Goal: Task Accomplishment & Management: Manage account settings

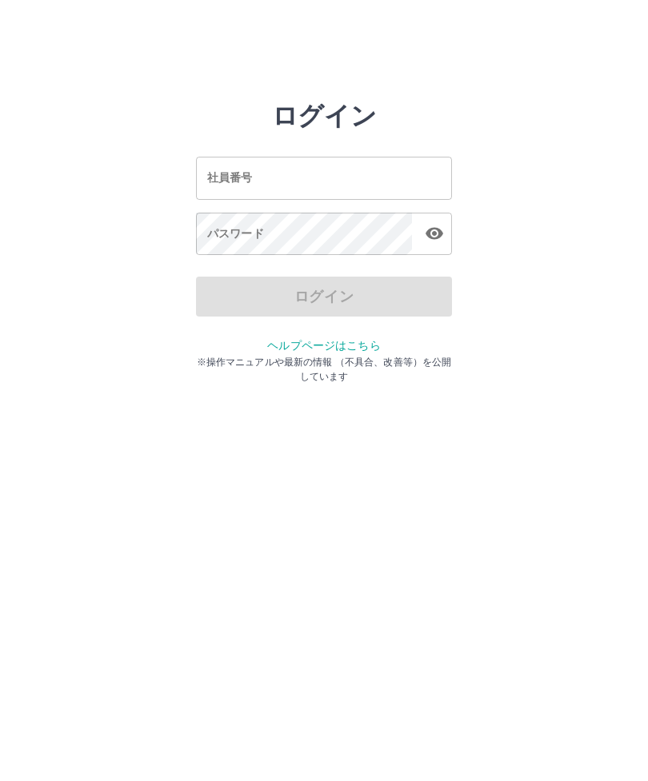
click at [211, 174] on div "社員番号 社員番号" at bounding box center [324, 178] width 256 height 42
type input "*******"
click at [213, 226] on div "パスワード パスワード" at bounding box center [324, 235] width 256 height 45
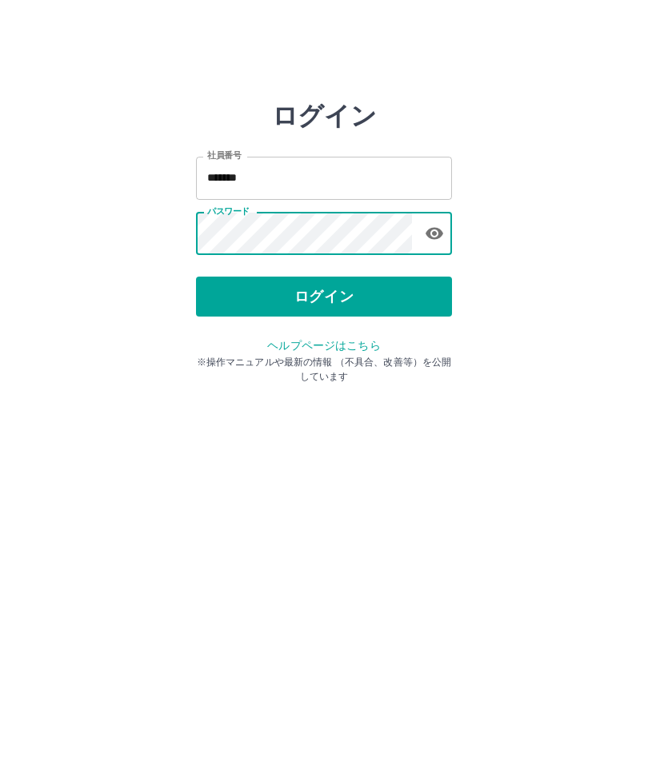
click at [352, 301] on button "ログイン" at bounding box center [324, 297] width 256 height 40
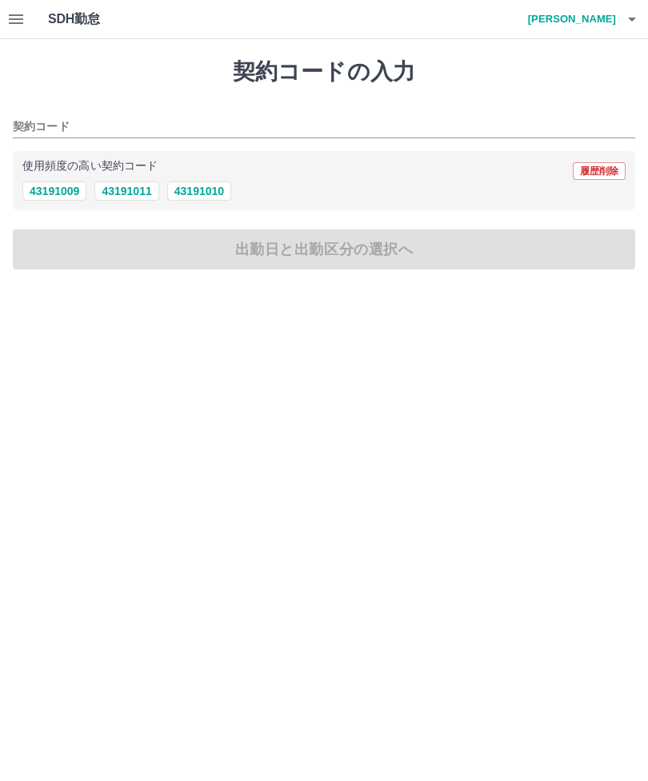
click at [18, 19] on icon "button" at bounding box center [16, 19] width 14 height 10
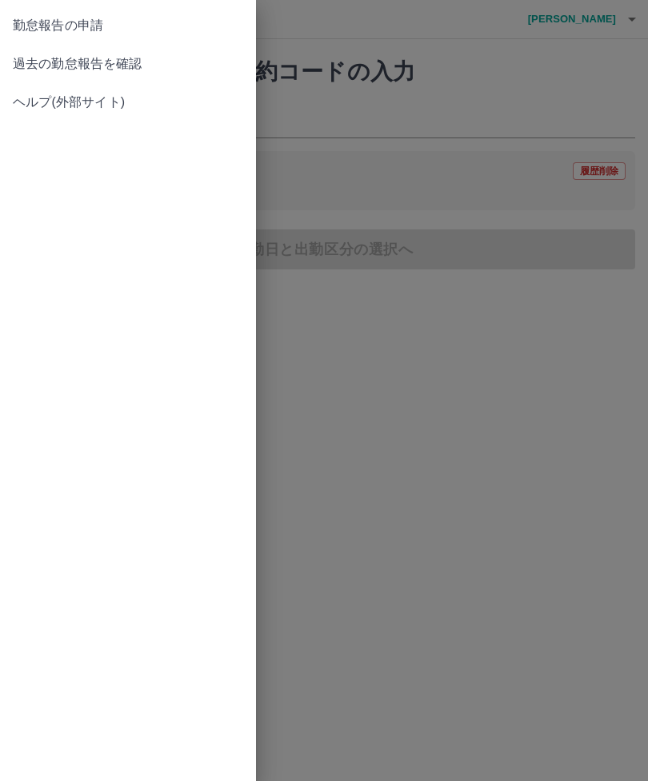
click at [122, 66] on span "過去の勤怠報告を確認" at bounding box center [128, 63] width 230 height 19
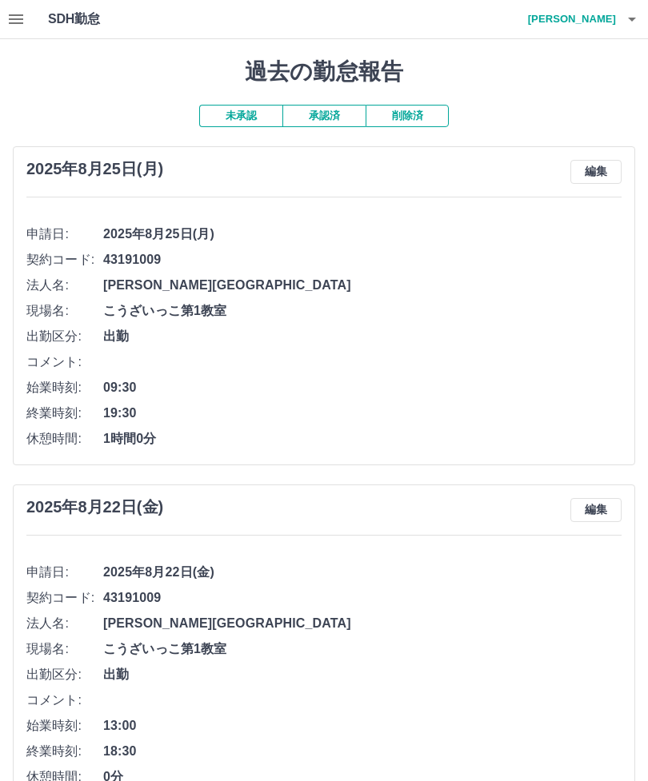
click at [602, 169] on button "編集" at bounding box center [595, 172] width 51 height 24
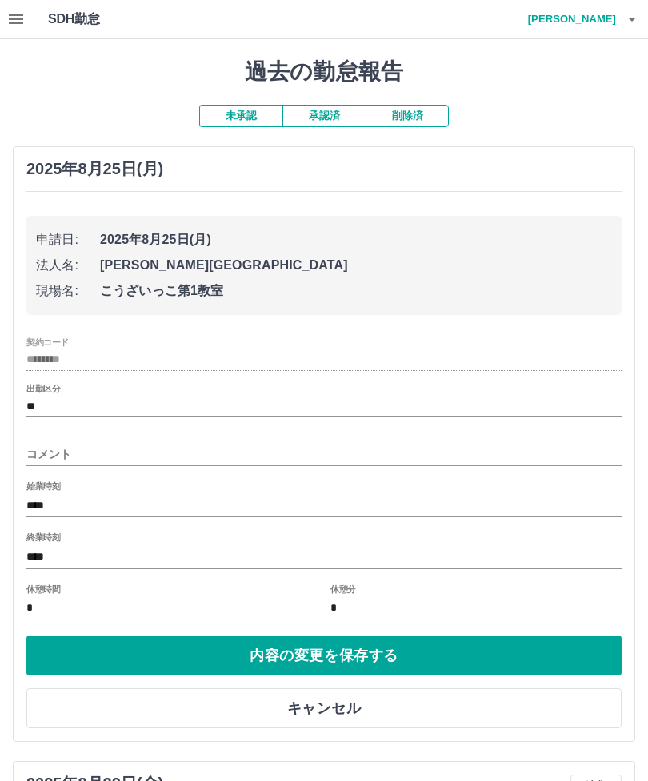
click at [327, 647] on button "内容の変更を保存する" at bounding box center [323, 656] width 595 height 40
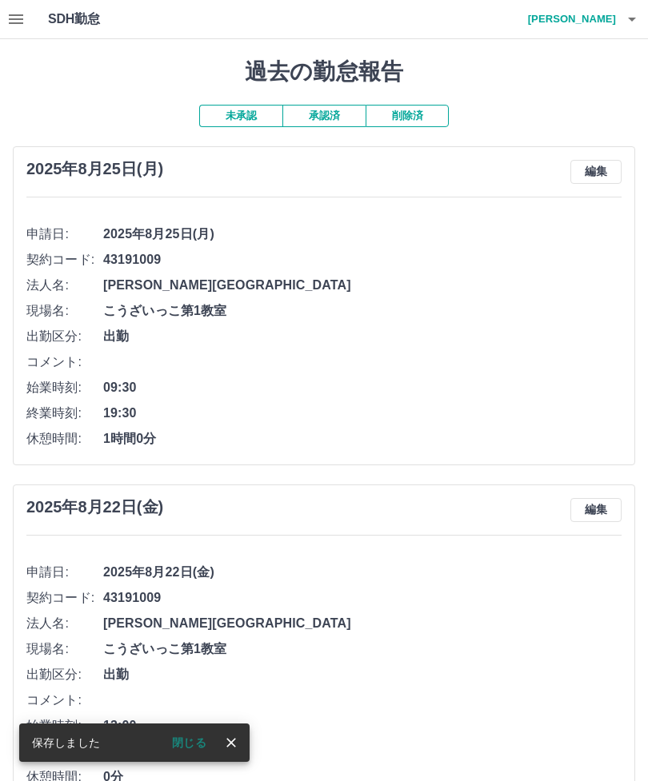
click at [601, 166] on button "編集" at bounding box center [595, 172] width 51 height 24
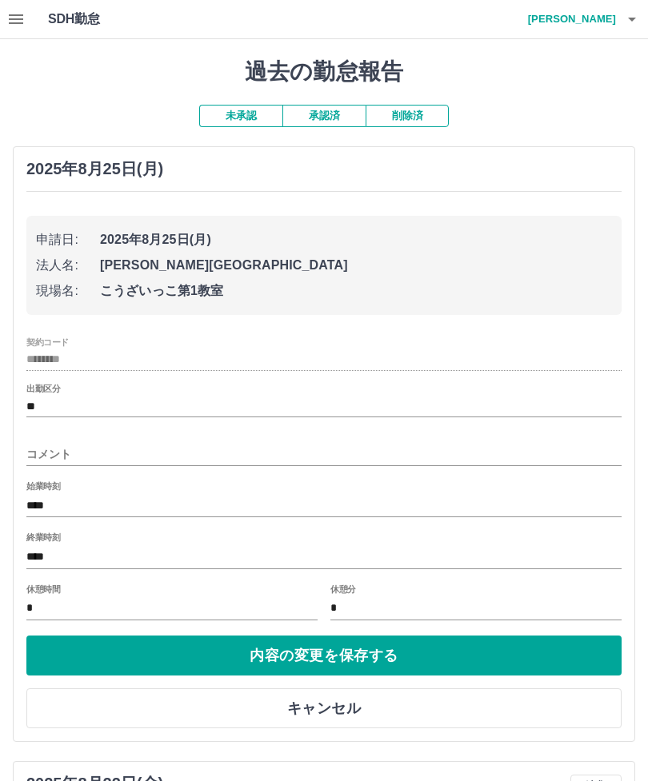
click at [97, 548] on input "****" at bounding box center [323, 556] width 595 height 23
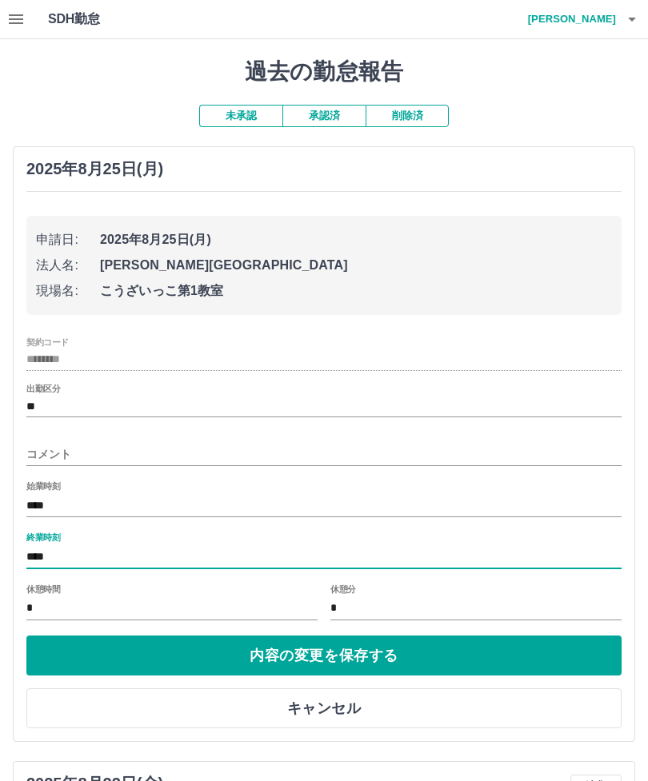
scroll to position [36, 0]
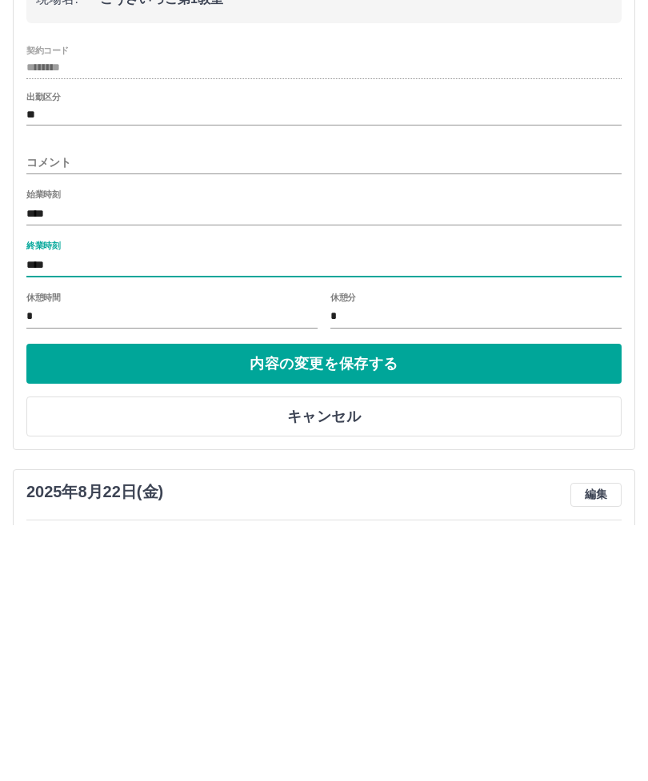
type input "****"
click at [90, 561] on input "*" at bounding box center [171, 572] width 291 height 23
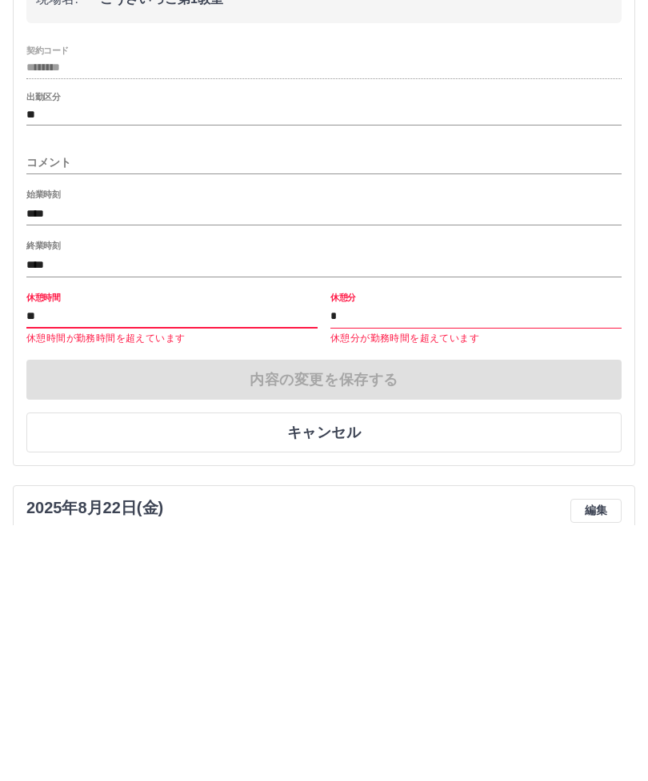
type input "*"
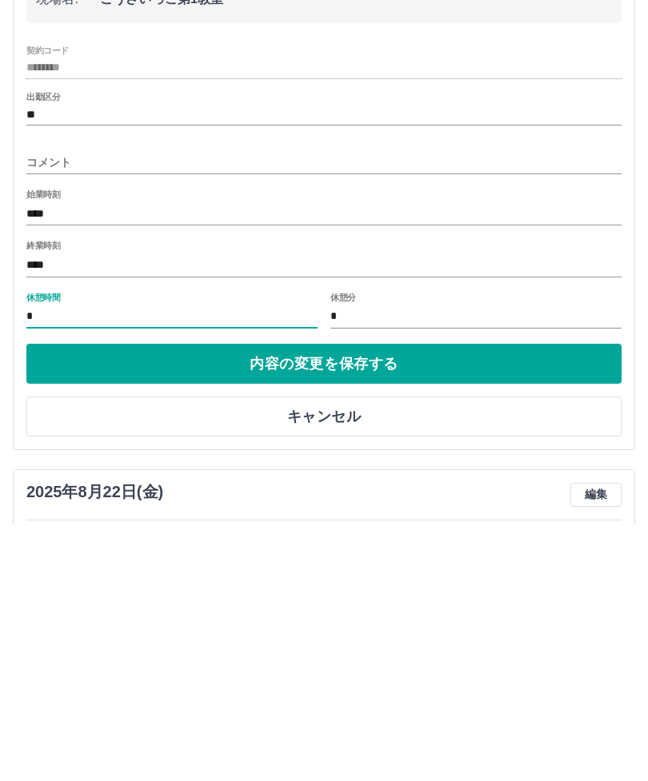
click at [348, 600] on button "内容の変更を保存する" at bounding box center [323, 620] width 595 height 40
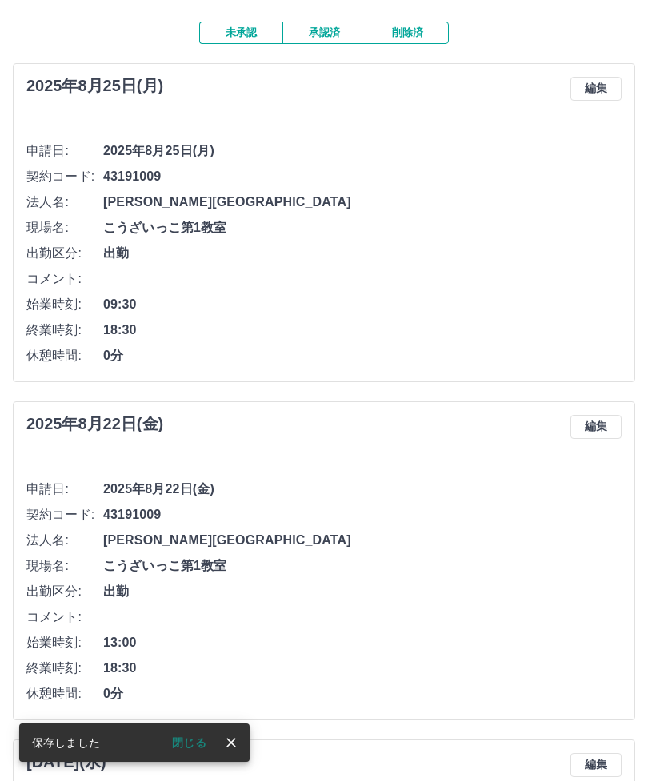
scroll to position [0, 0]
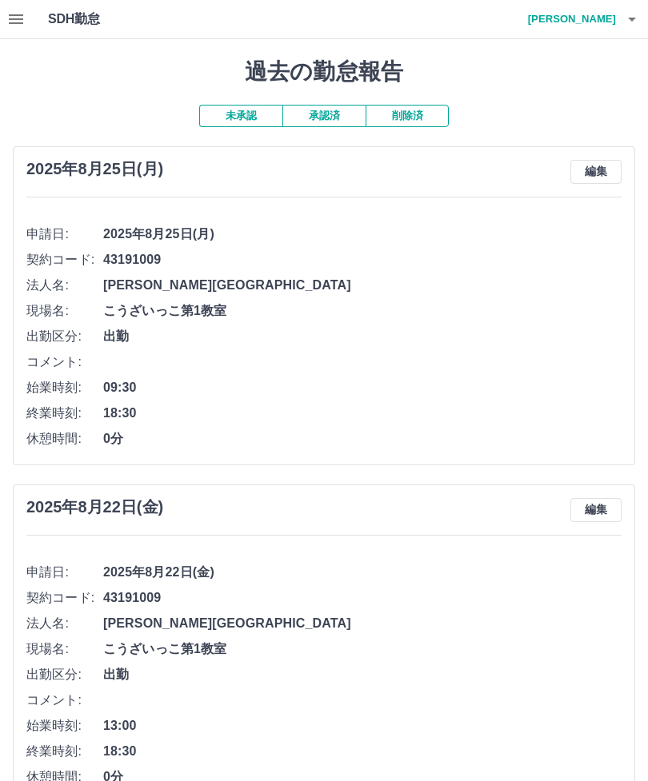
click at [601, 163] on button "編集" at bounding box center [595, 172] width 51 height 24
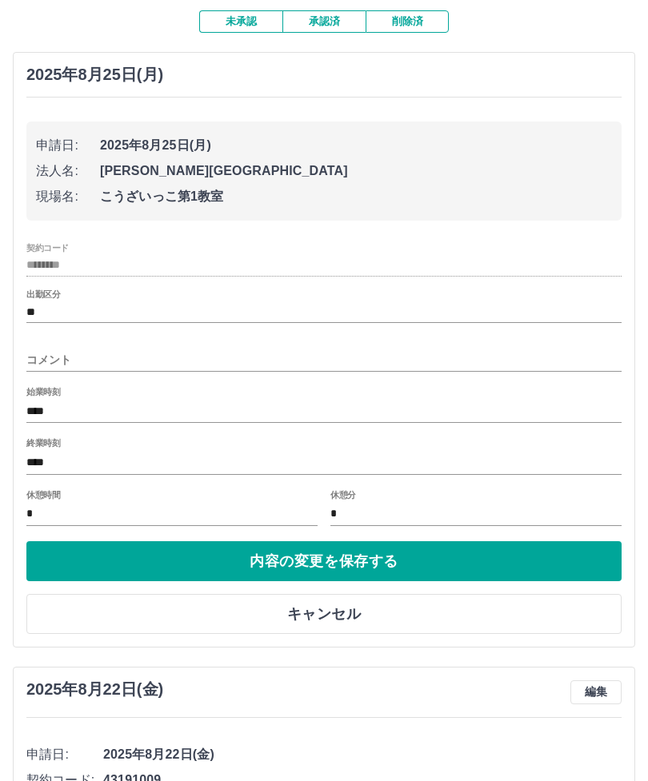
scroll to position [94, 0]
click at [310, 556] on button "内容の変更を保存する" at bounding box center [323, 561] width 595 height 40
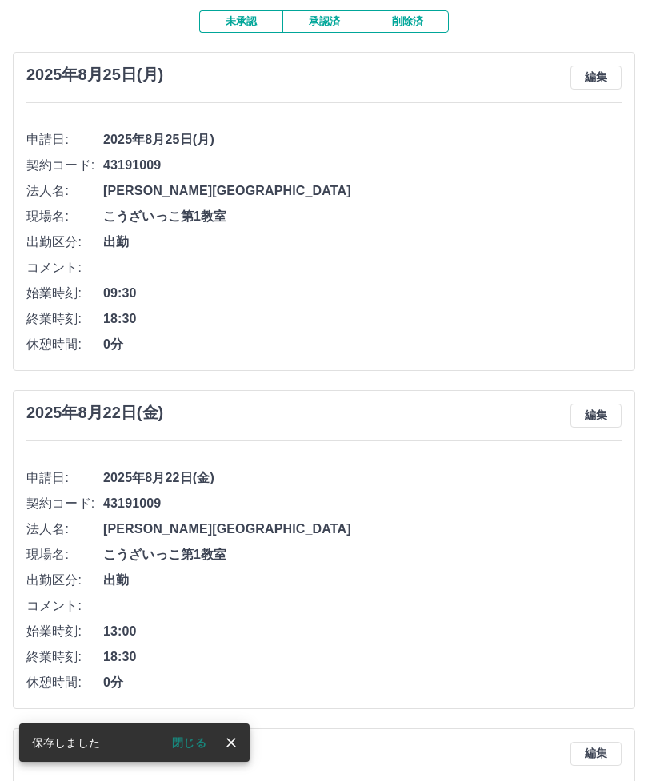
click at [597, 67] on button "編集" at bounding box center [595, 78] width 51 height 24
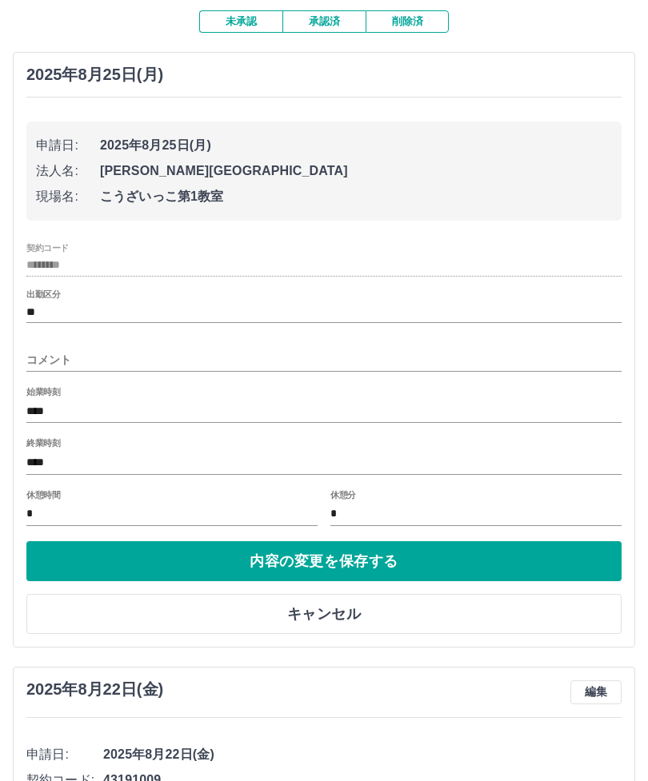
click at [85, 505] on input "*" at bounding box center [171, 514] width 291 height 23
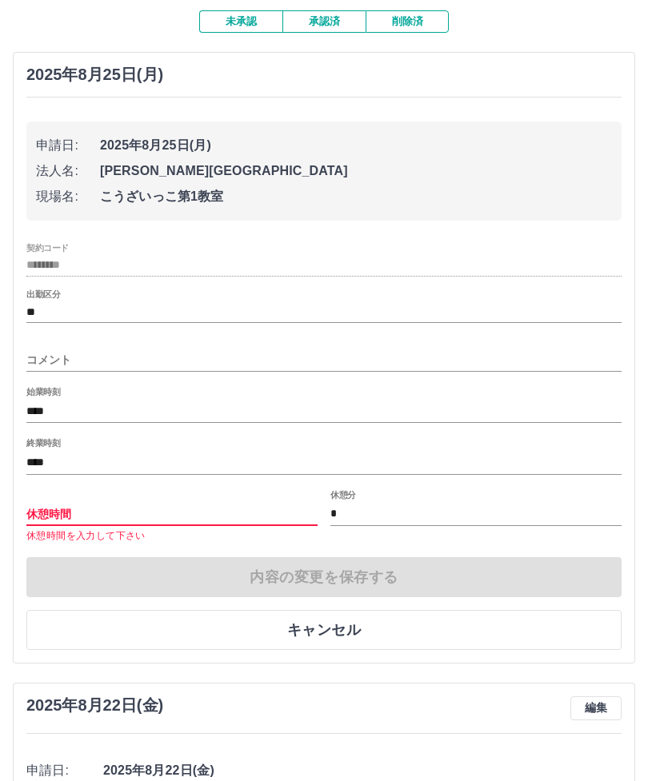
type input "*"
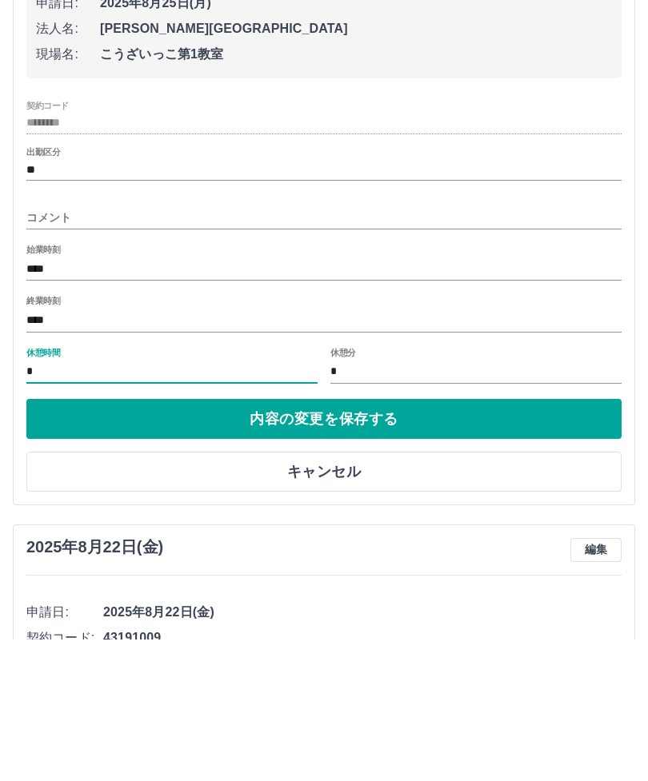
click at [358, 541] on button "内容の変更を保存する" at bounding box center [323, 561] width 595 height 40
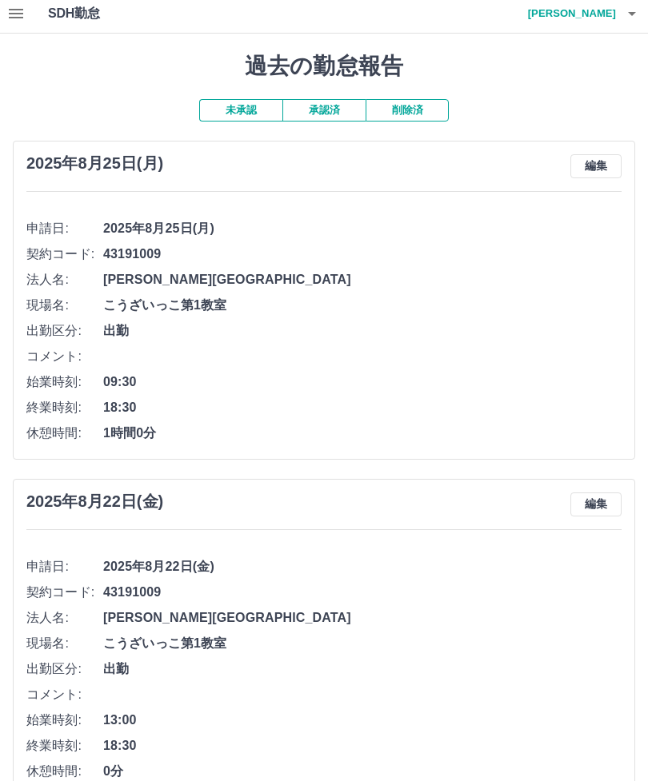
scroll to position [0, 0]
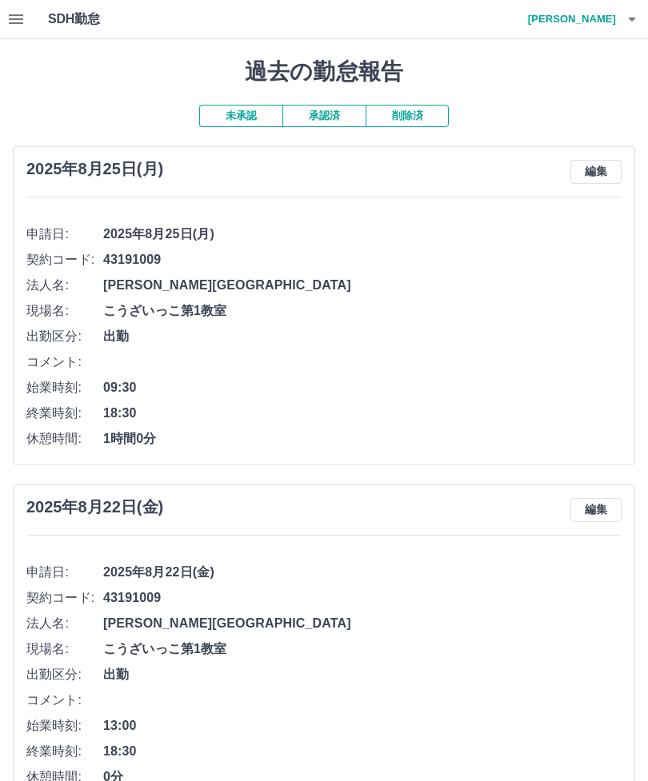
click at [579, 16] on h4 "橋本　かつみ" at bounding box center [568, 19] width 96 height 38
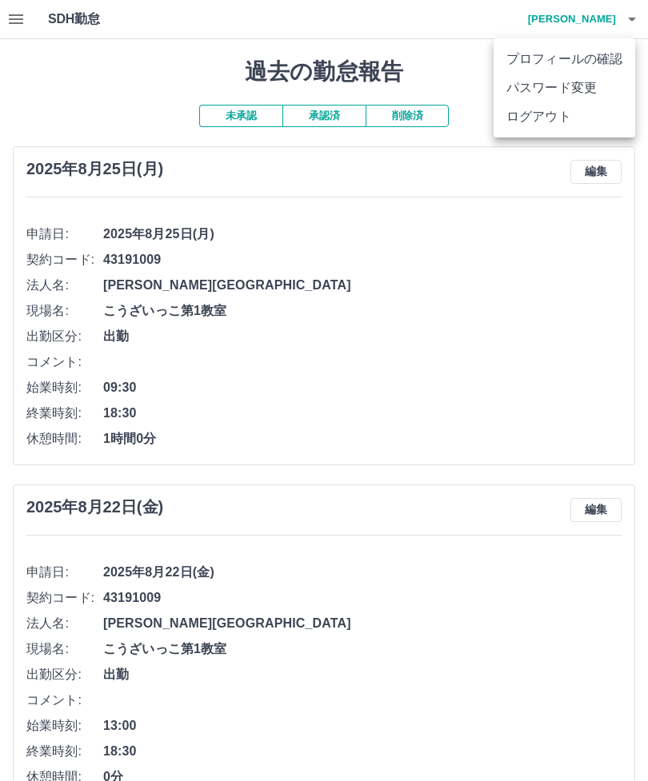
click at [560, 129] on li "ログアウト" at bounding box center [564, 116] width 142 height 29
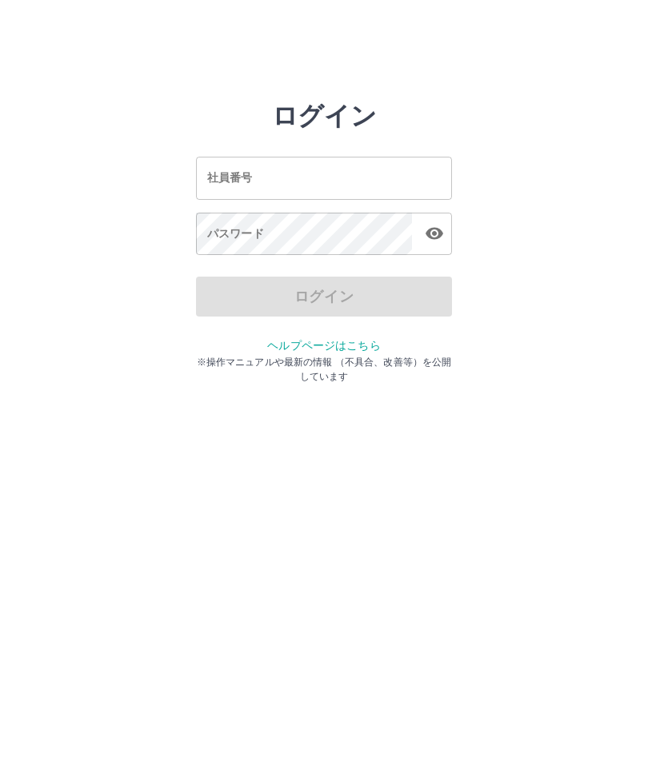
click at [309, 188] on input "社員番号" at bounding box center [324, 178] width 256 height 42
type input "*******"
click at [221, 238] on div "パスワード パスワード" at bounding box center [324, 235] width 256 height 45
click at [220, 239] on div "パスワード パスワード" at bounding box center [324, 235] width 256 height 45
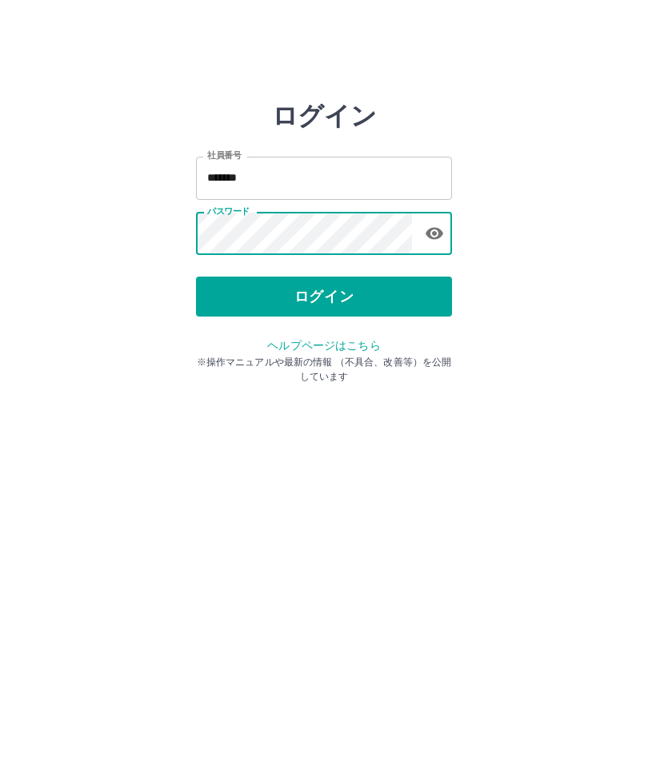
click at [327, 292] on button "ログイン" at bounding box center [324, 297] width 256 height 40
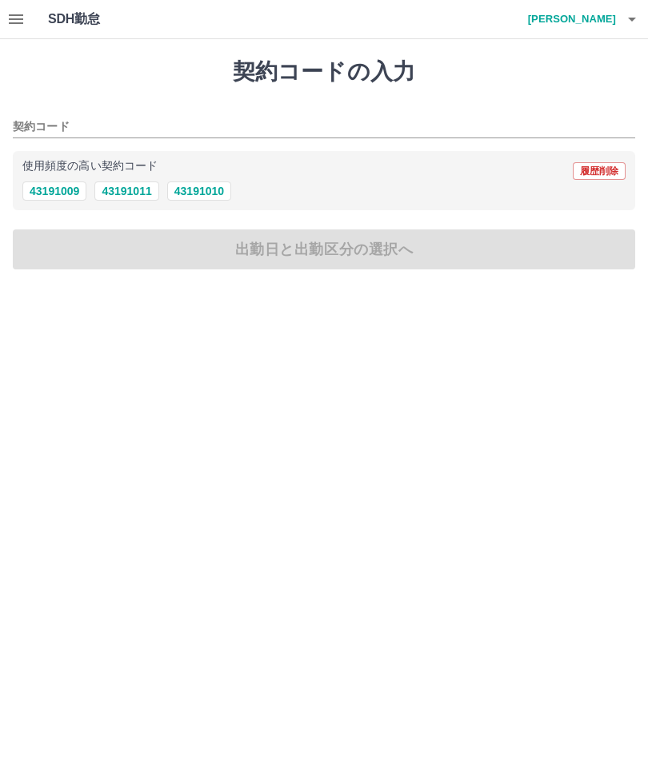
click at [21, 22] on icon "button" at bounding box center [15, 19] width 19 height 19
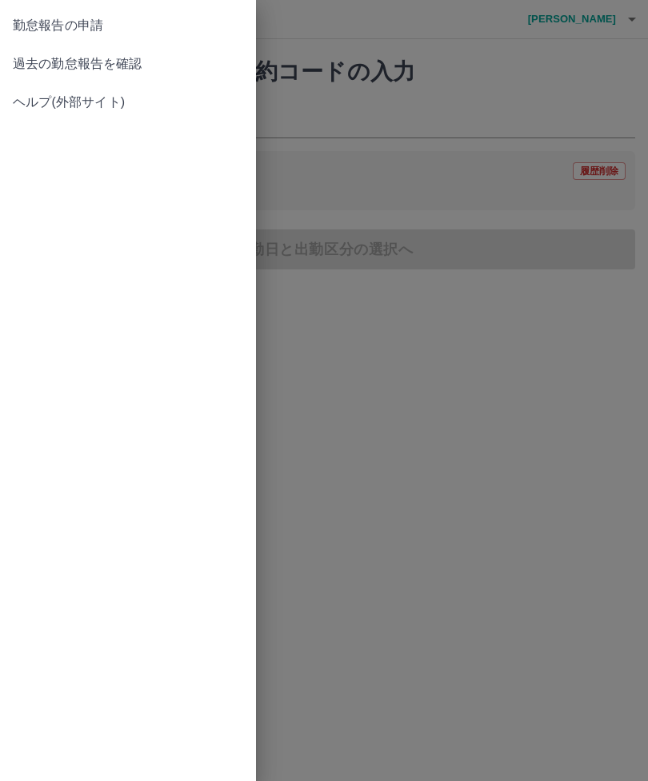
click at [134, 62] on span "過去の勤怠報告を確認" at bounding box center [128, 63] width 230 height 19
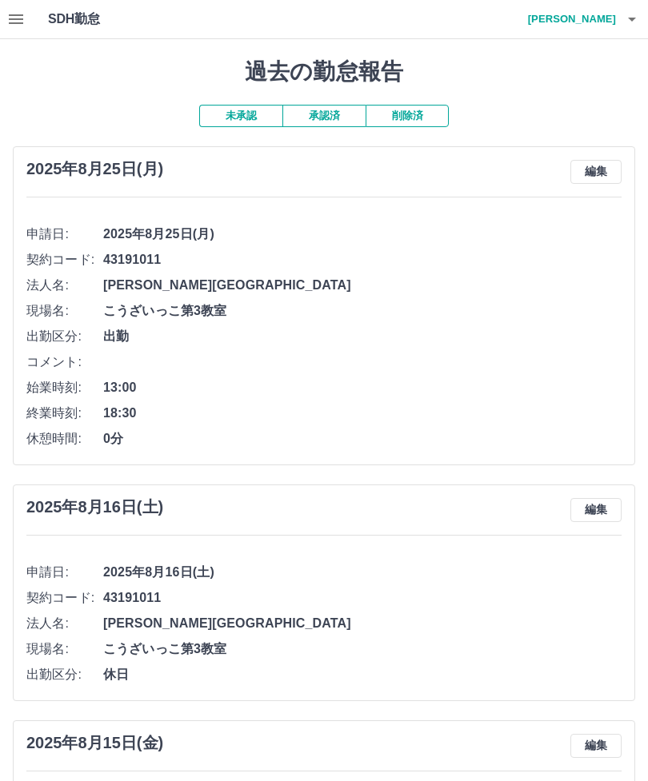
click at [610, 168] on button "編集" at bounding box center [595, 172] width 51 height 24
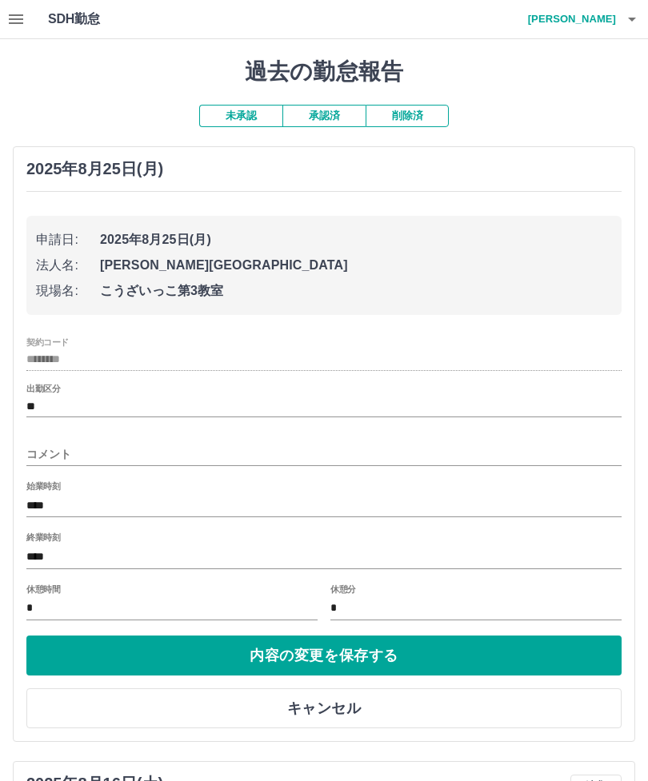
click at [90, 552] on input "****" at bounding box center [323, 556] width 595 height 23
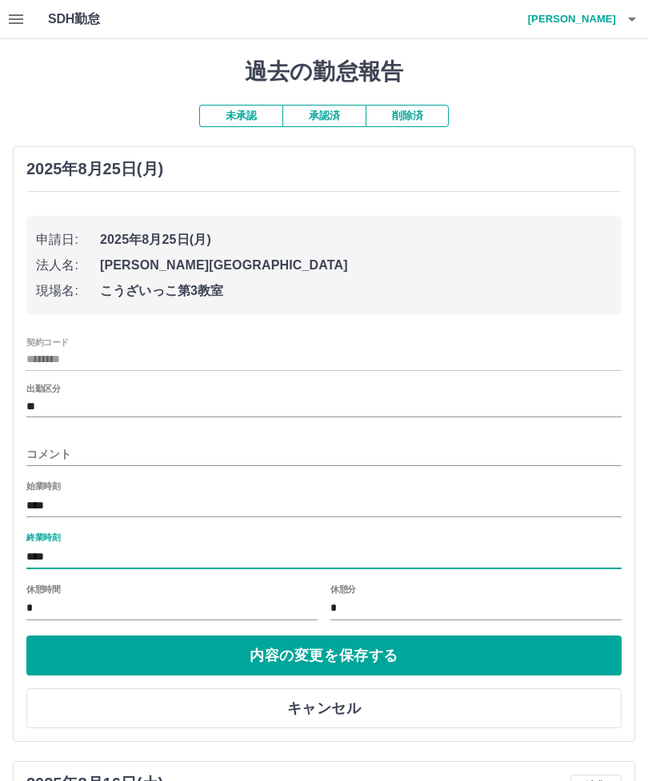
scroll to position [36, 0]
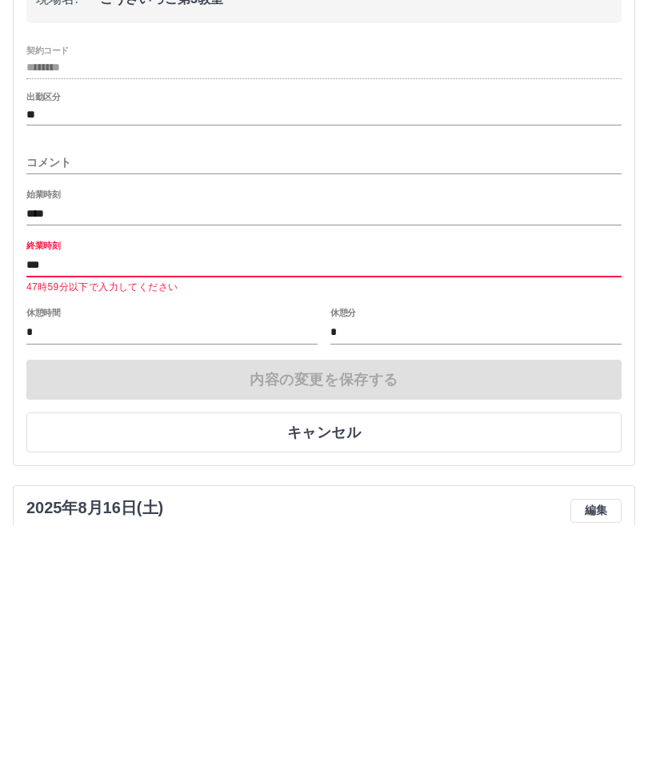
type input "****"
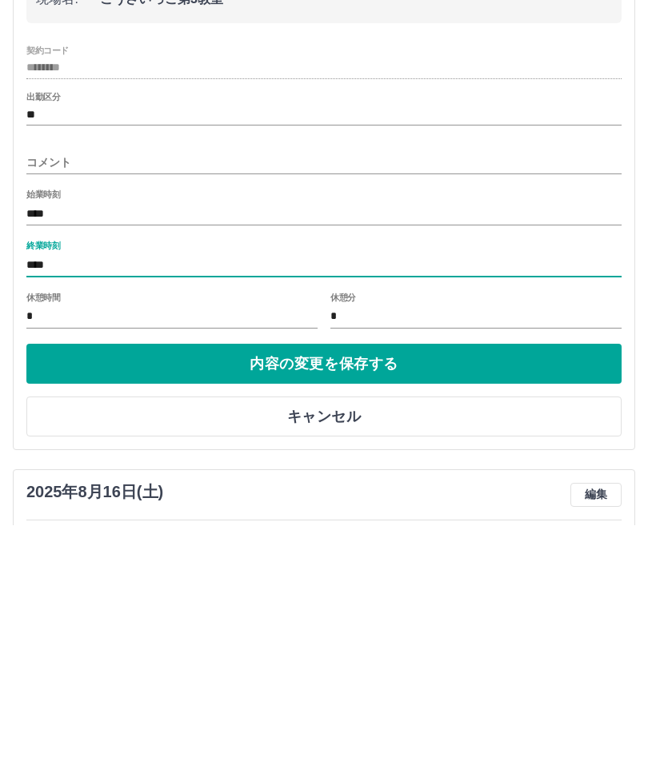
click at [374, 600] on button "内容の変更を保存する" at bounding box center [323, 620] width 595 height 40
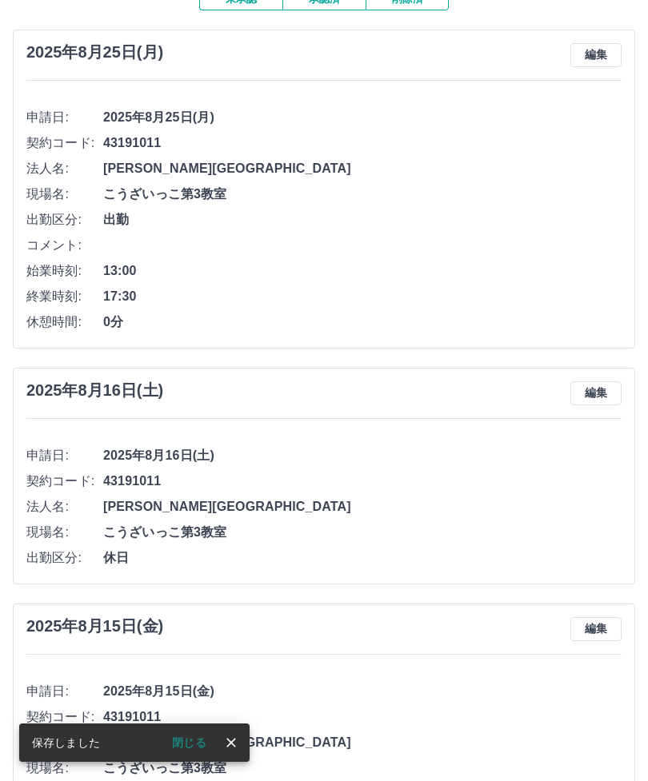
scroll to position [0, 0]
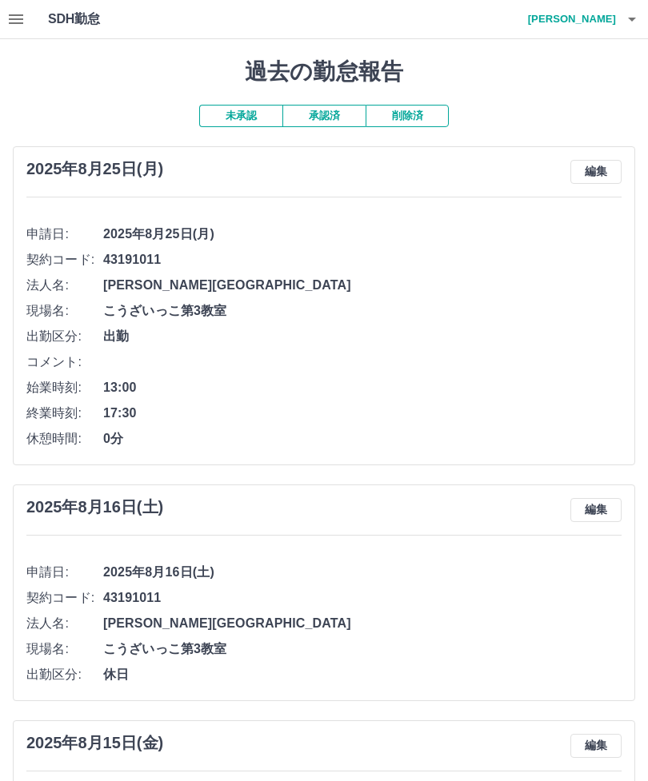
click at [585, 18] on h4 "大石　有紀子" at bounding box center [568, 19] width 96 height 38
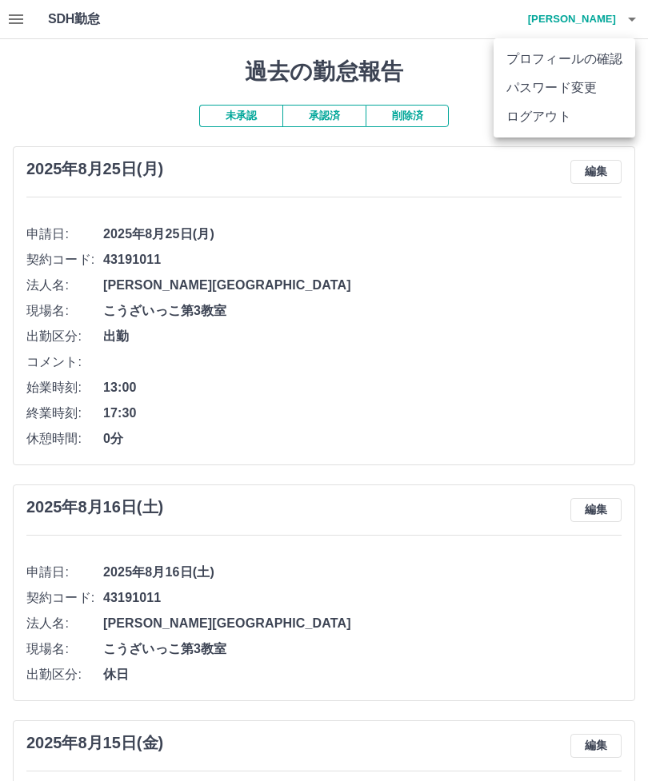
click at [551, 123] on li "ログアウト" at bounding box center [564, 116] width 142 height 29
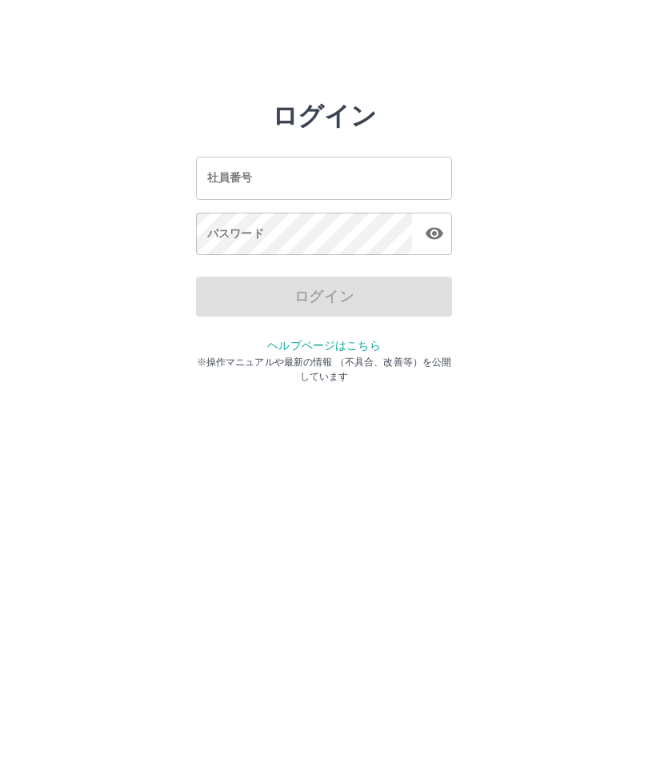
click at [301, 176] on input "社員番号" at bounding box center [324, 178] width 256 height 42
type input "*******"
click at [216, 226] on div "パスワード パスワード" at bounding box center [324, 235] width 256 height 45
click at [237, 238] on div "パスワード パスワード" at bounding box center [324, 235] width 256 height 45
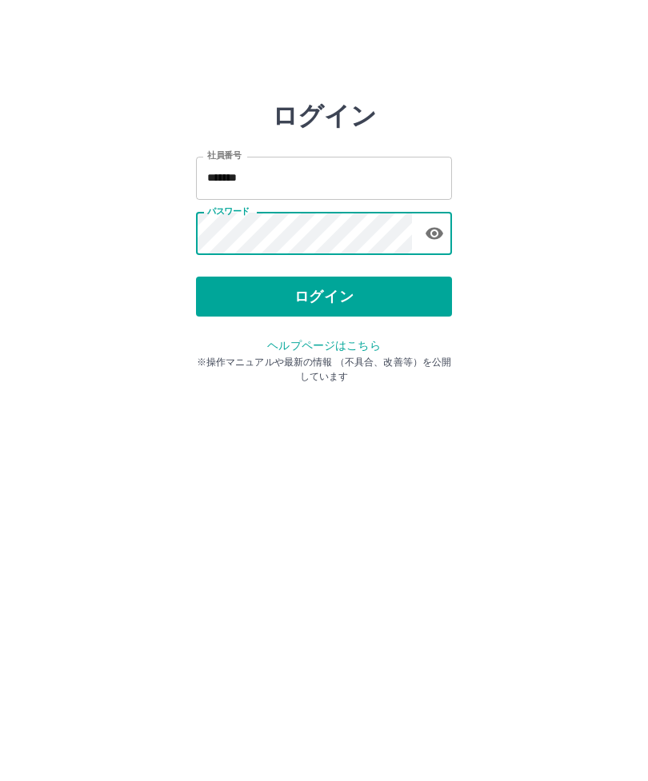
click at [324, 301] on button "ログイン" at bounding box center [324, 297] width 256 height 40
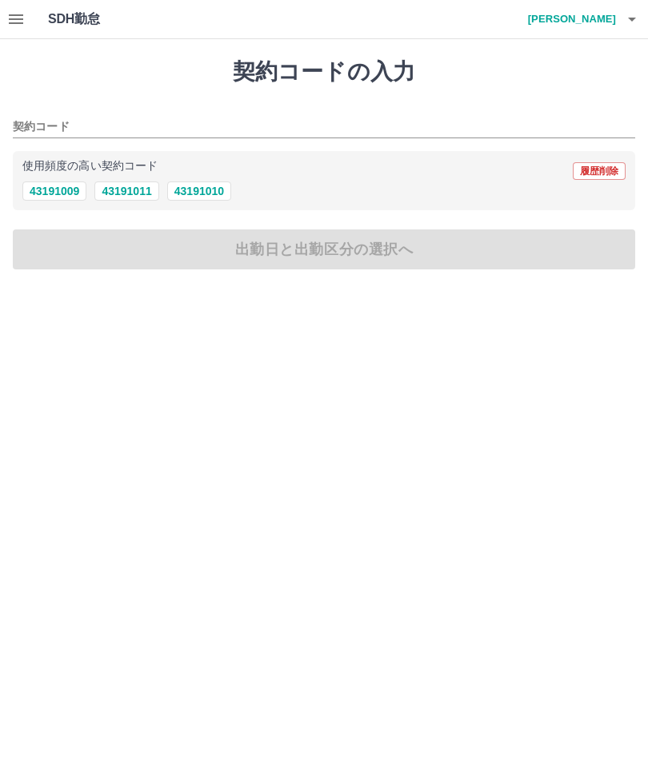
click at [17, 24] on icon "button" at bounding box center [16, 19] width 14 height 10
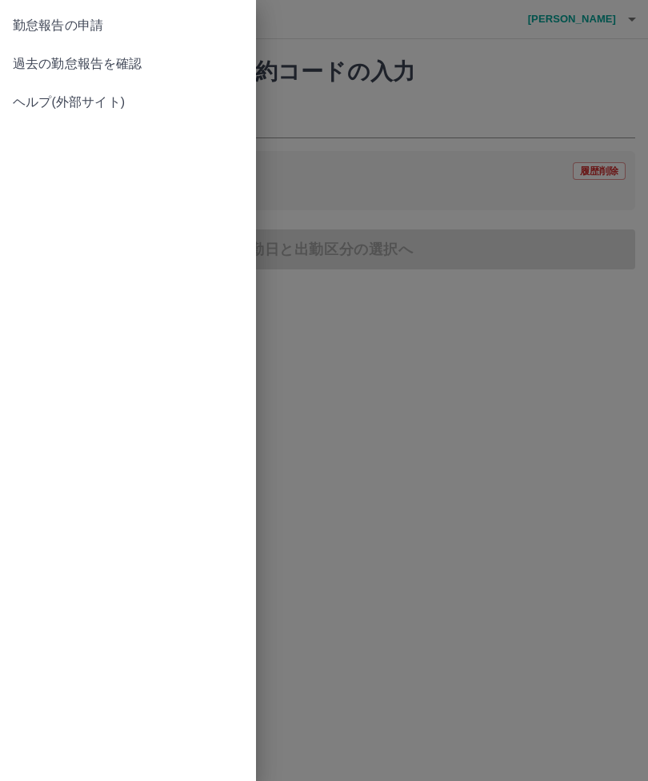
click at [124, 60] on span "過去の勤怠報告を確認" at bounding box center [128, 63] width 230 height 19
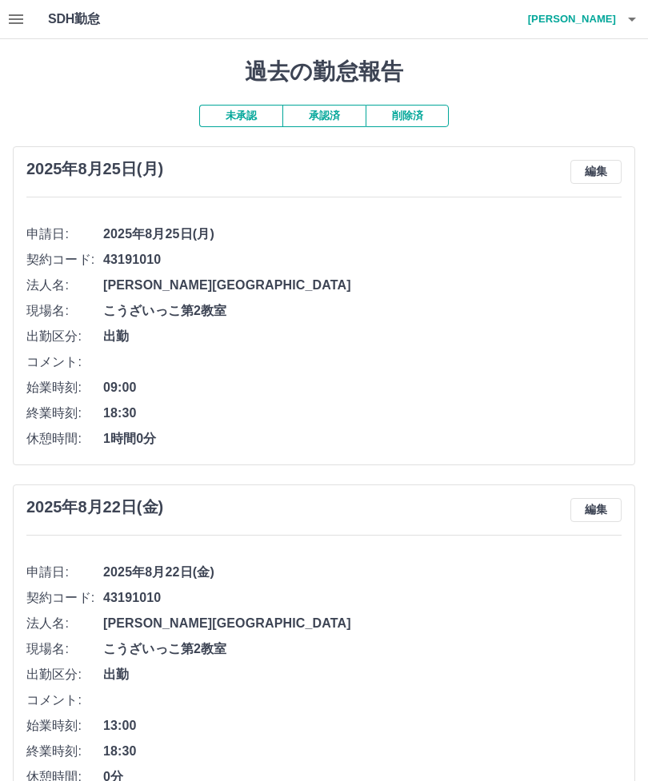
click at [602, 162] on button "編集" at bounding box center [595, 172] width 51 height 24
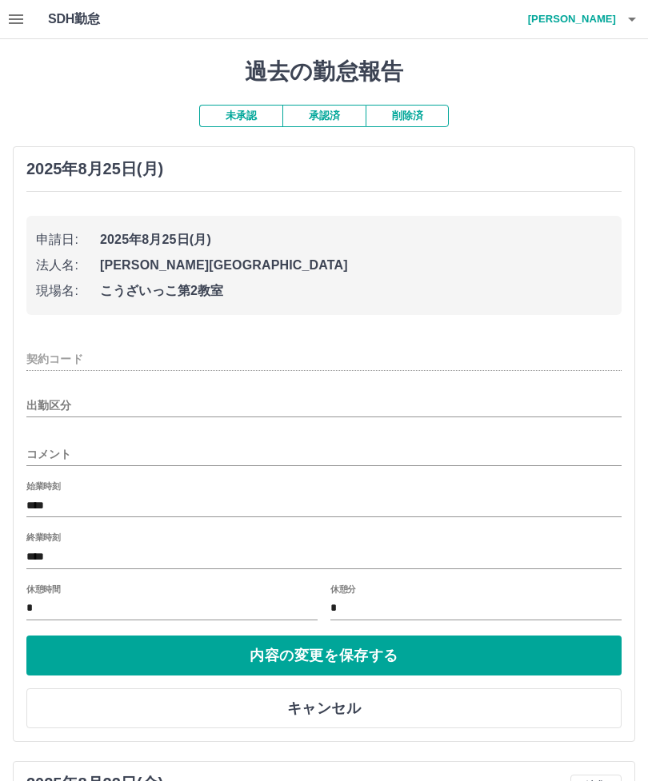
type input "********"
type input "**"
click at [89, 502] on input "****" at bounding box center [323, 505] width 595 height 23
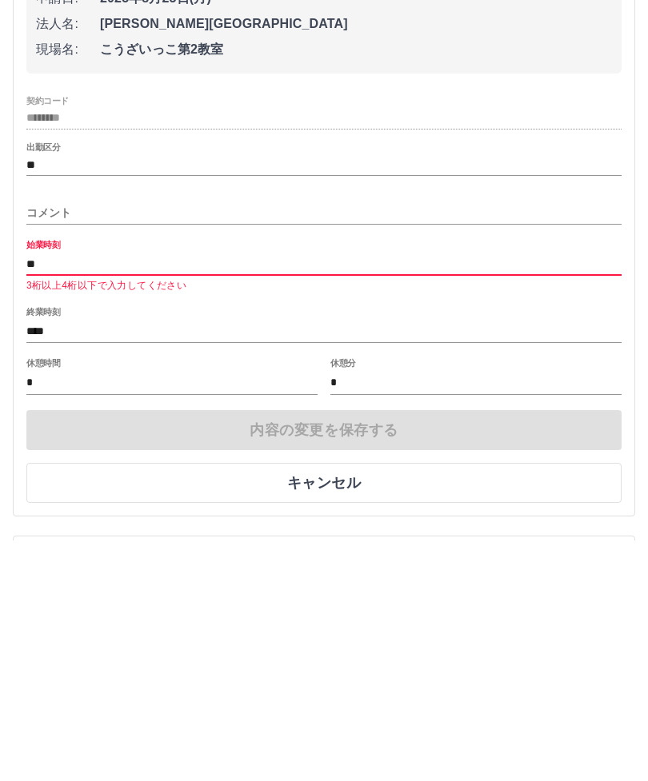
type input "*"
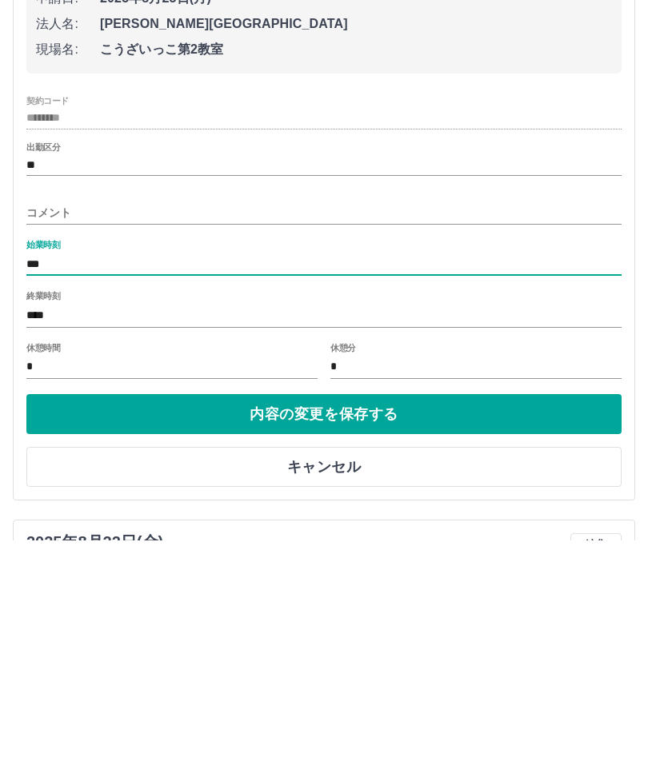
type input "****"
click at [324, 636] on button "内容の変更を保存する" at bounding box center [323, 656] width 595 height 40
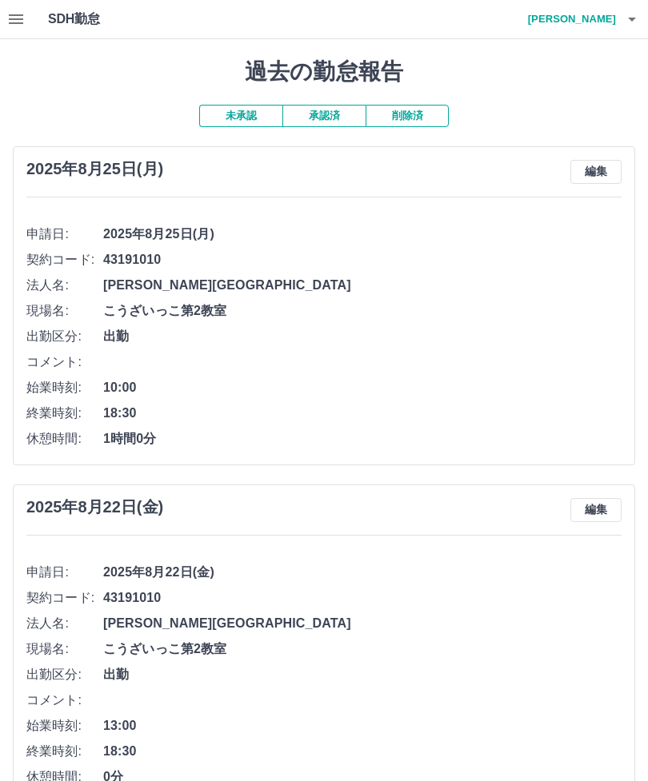
click at [597, 25] on h4 "長尾　洋子" at bounding box center [568, 19] width 96 height 38
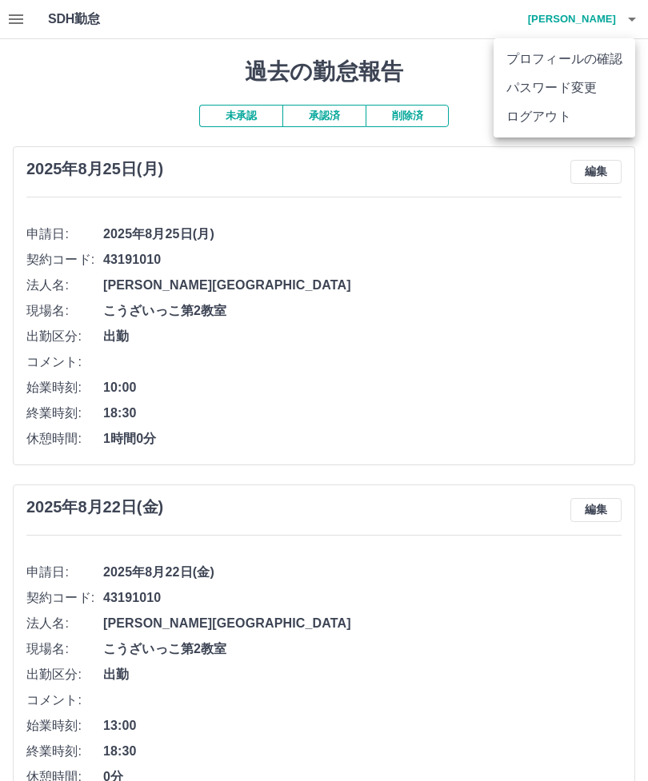
click at [561, 119] on li "ログアウト" at bounding box center [564, 116] width 142 height 29
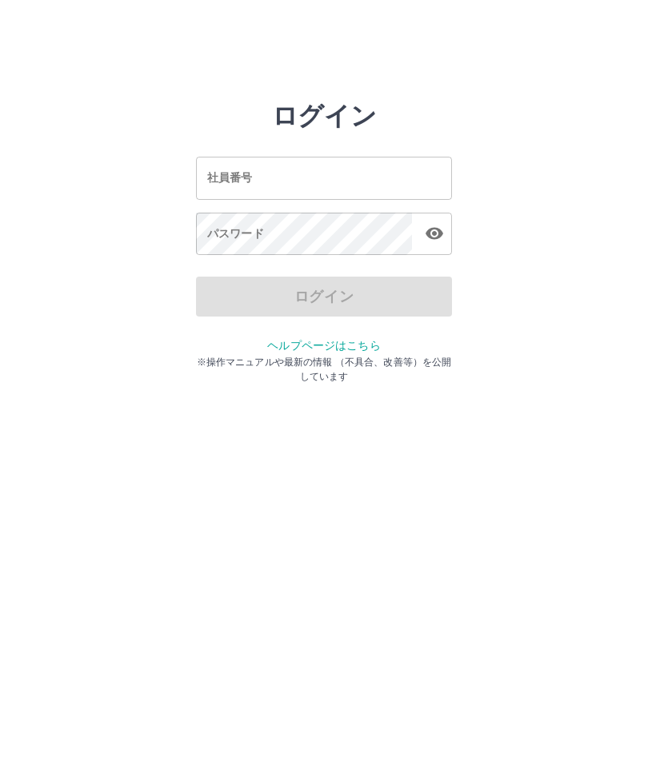
click at [311, 181] on input "社員番号" at bounding box center [324, 178] width 256 height 42
type input "*******"
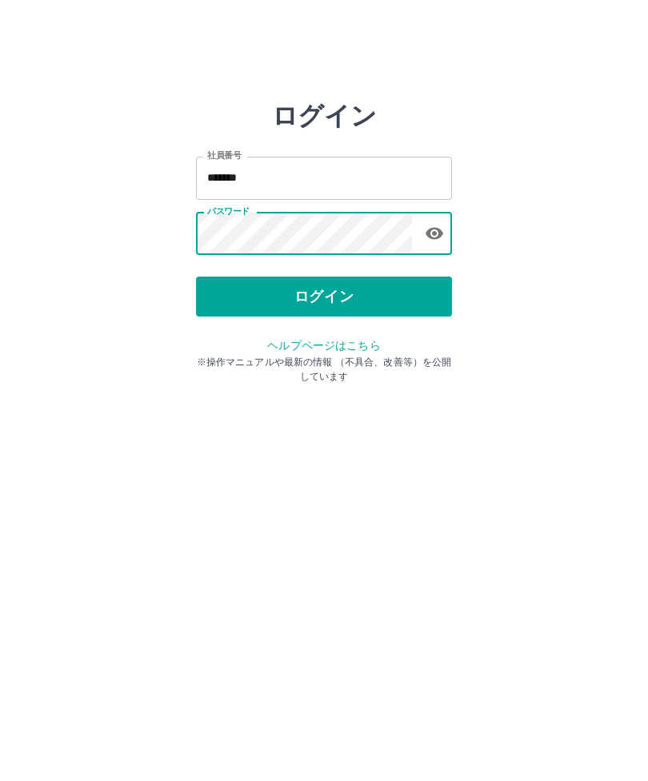
click at [327, 289] on button "ログイン" at bounding box center [324, 297] width 256 height 40
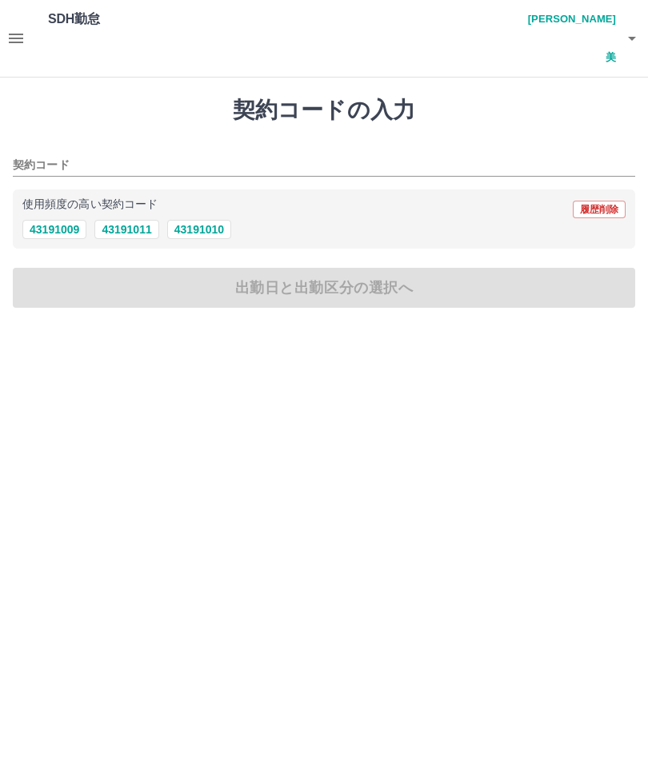
click at [12, 34] on icon "button" at bounding box center [16, 39] width 14 height 10
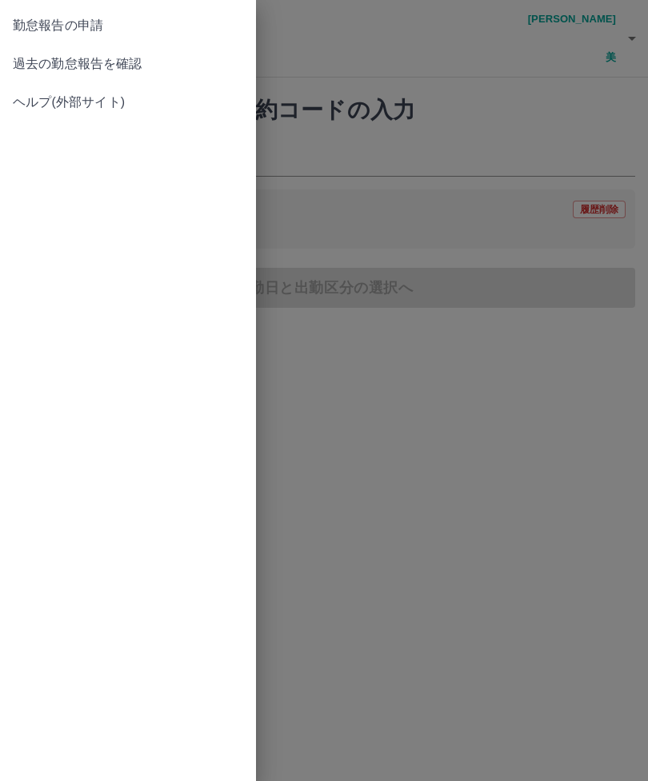
click at [124, 72] on span "過去の勤怠報告を確認" at bounding box center [128, 63] width 230 height 19
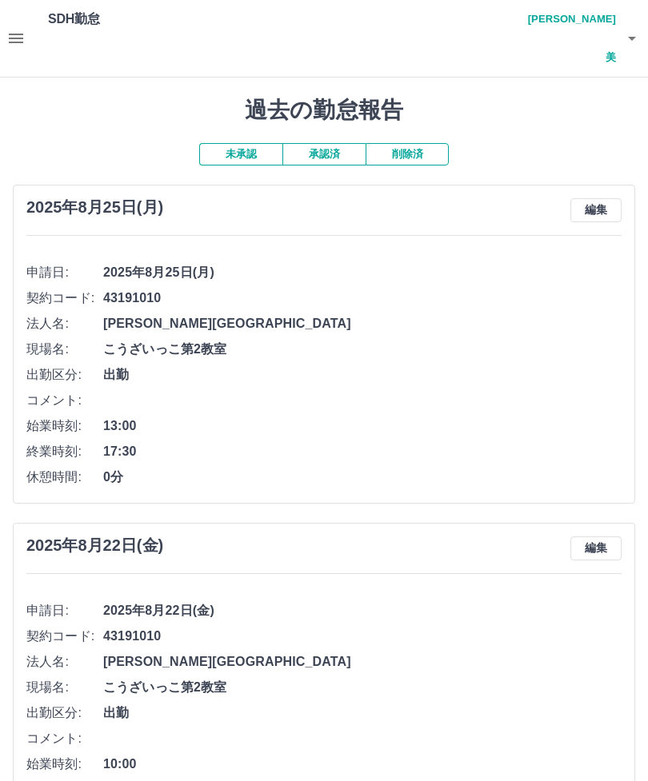
click at [589, 29] on h4 "合田　真納美" at bounding box center [568, 38] width 96 height 77
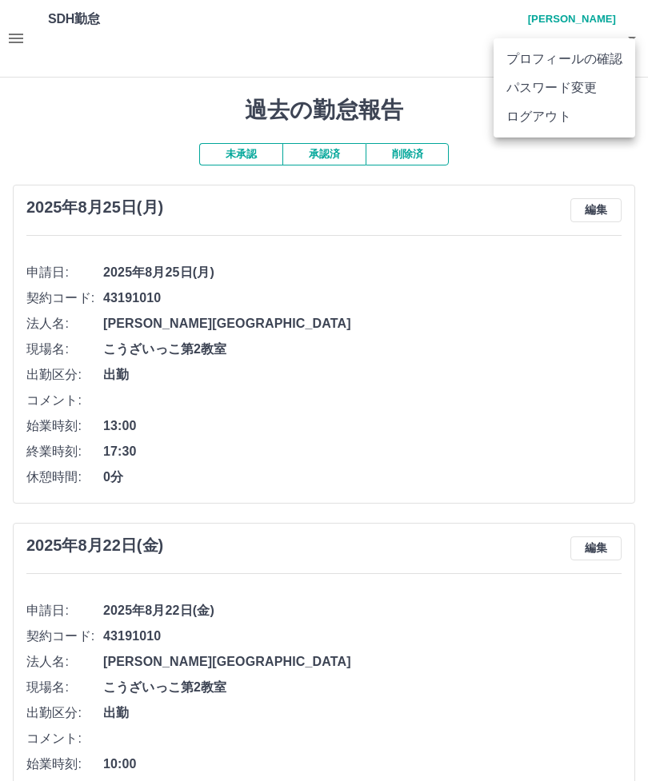
click at [565, 124] on li "ログアウト" at bounding box center [564, 116] width 142 height 29
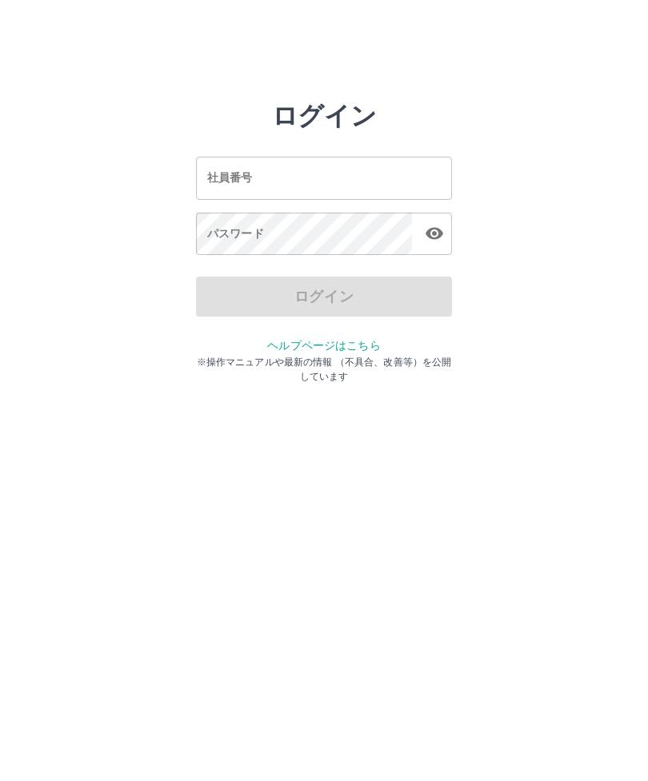
click at [233, 190] on input "社員番号" at bounding box center [324, 178] width 256 height 42
type input "*******"
click at [225, 227] on div "パスワード パスワード" at bounding box center [324, 235] width 256 height 45
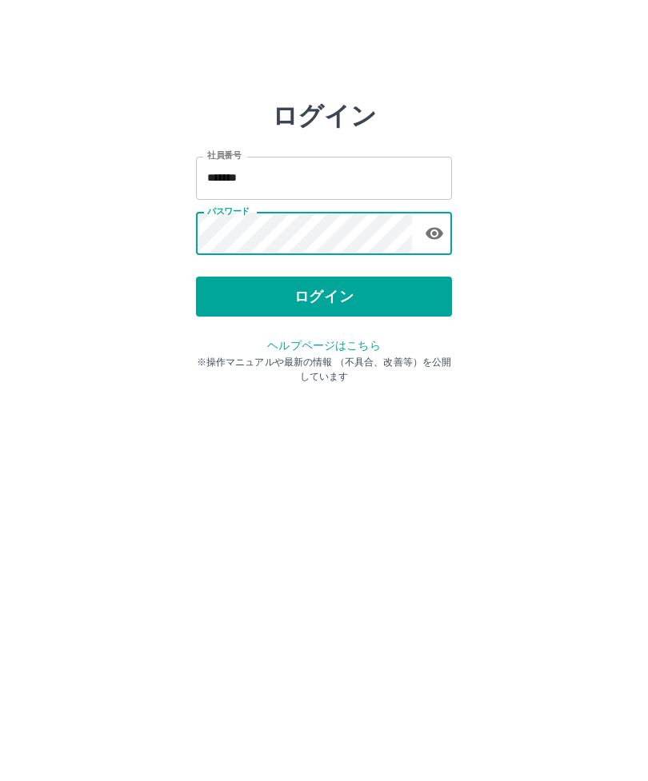
click at [330, 293] on button "ログイン" at bounding box center [324, 297] width 256 height 40
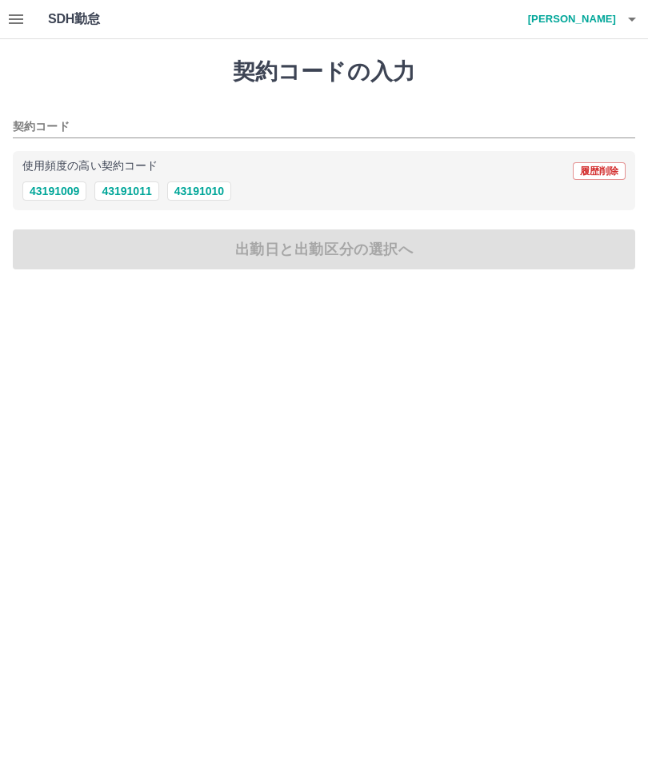
click at [26, 29] on button "button" at bounding box center [16, 19] width 32 height 38
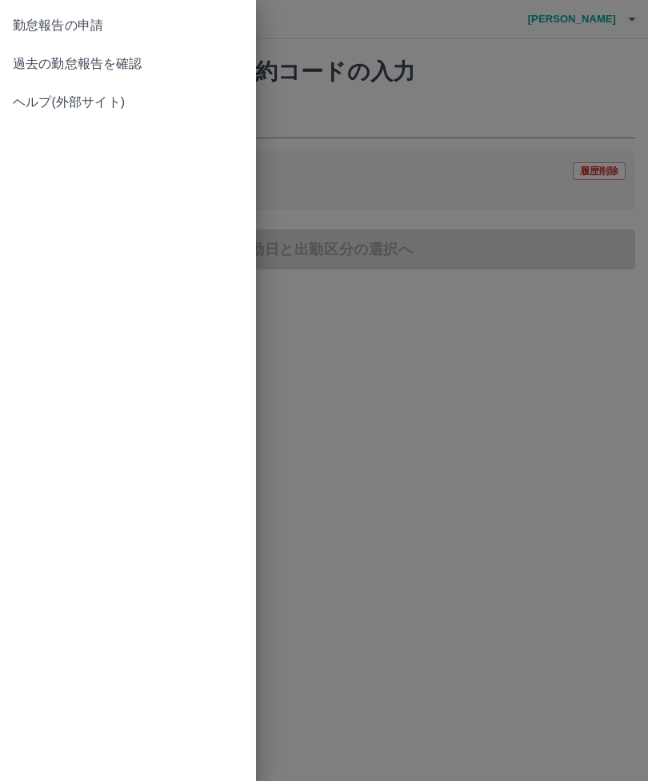
click at [151, 67] on span "過去の勤怠報告を確認" at bounding box center [128, 63] width 230 height 19
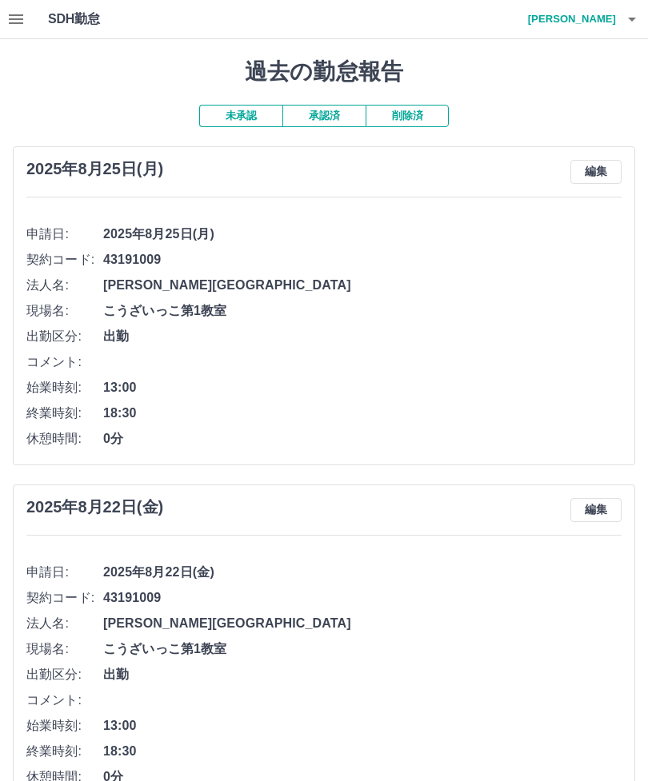
click at [593, 24] on h4 "髙町　昌代" at bounding box center [568, 19] width 96 height 38
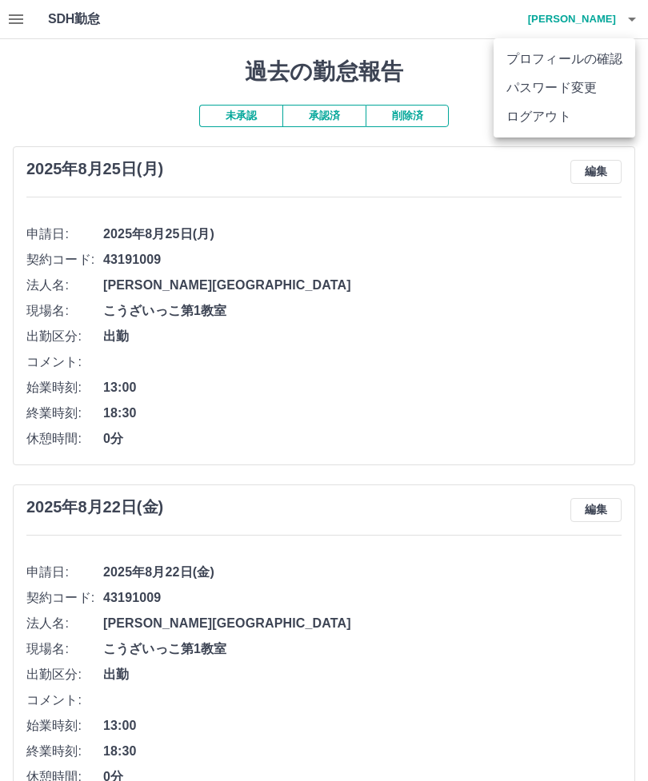
click at [564, 126] on li "ログアウト" at bounding box center [564, 116] width 142 height 29
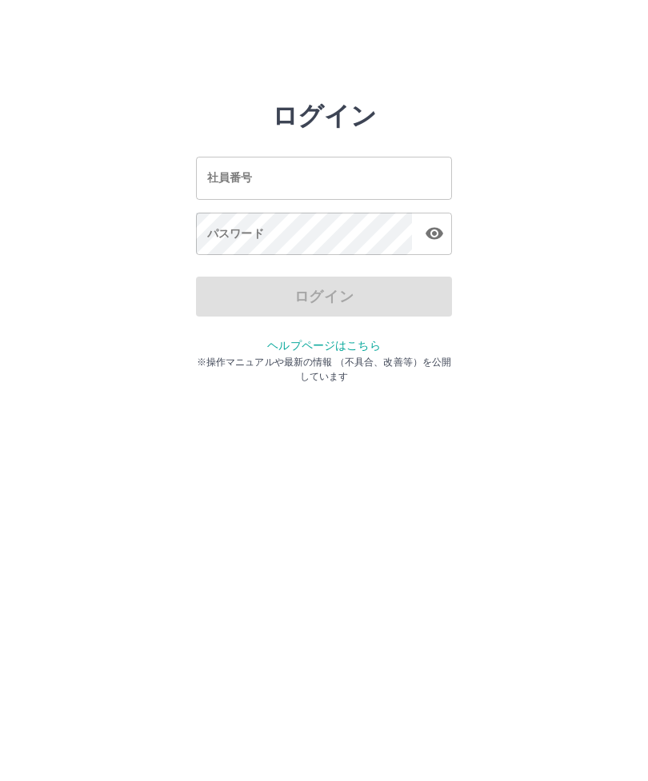
click at [259, 186] on input "社員番号" at bounding box center [324, 178] width 256 height 42
type input "*******"
click at [216, 232] on div "パスワード パスワード" at bounding box center [324, 235] width 256 height 45
click at [217, 238] on div "パスワード パスワード" at bounding box center [324, 235] width 256 height 45
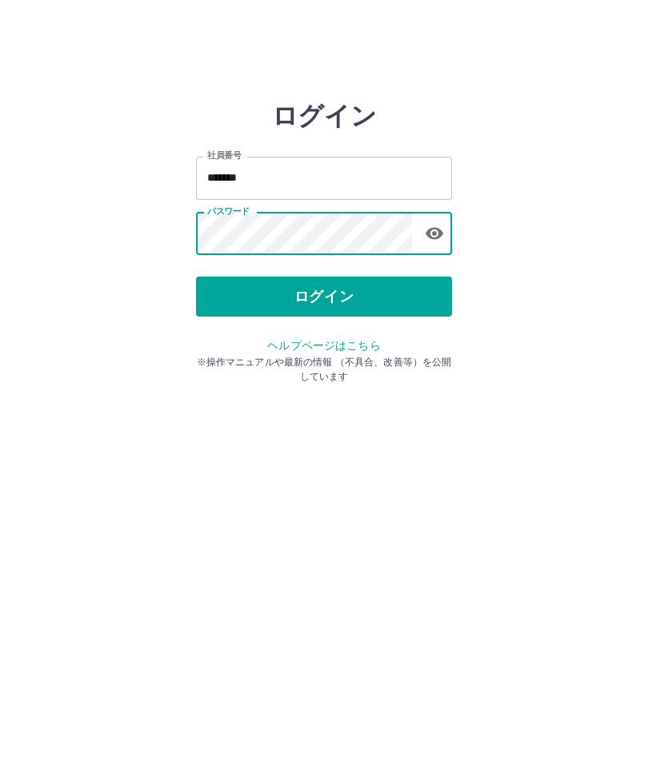
click at [362, 307] on button "ログイン" at bounding box center [324, 297] width 256 height 40
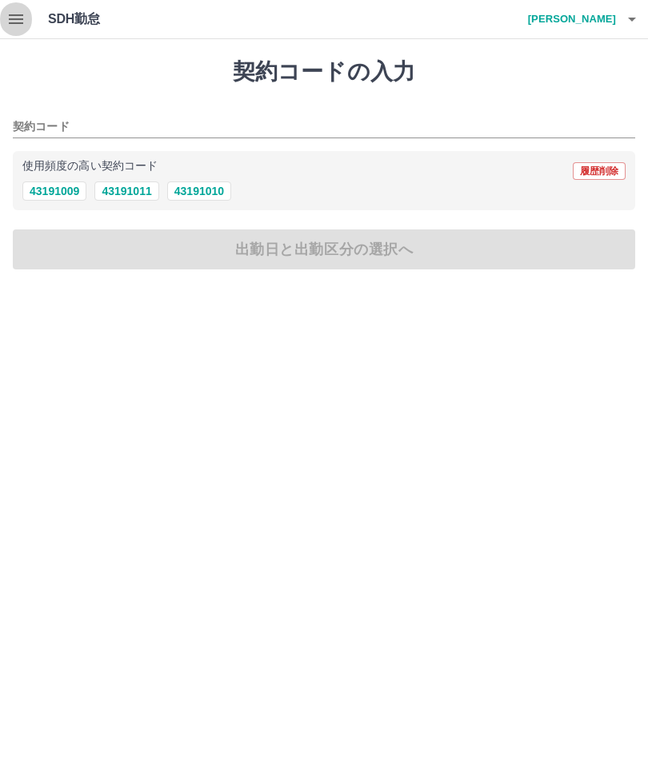
click at [23, 25] on icon "button" at bounding box center [15, 19] width 19 height 19
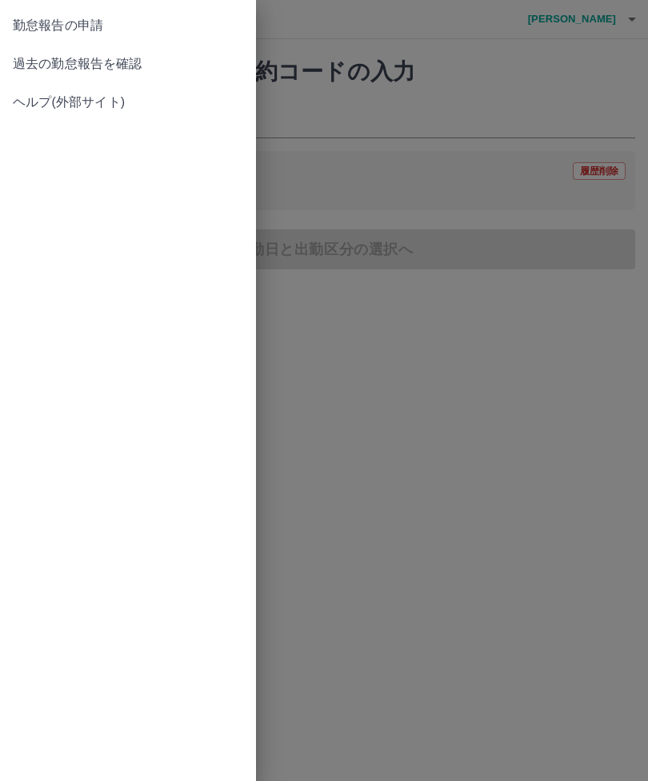
click at [134, 65] on span "過去の勤怠報告を確認" at bounding box center [128, 63] width 230 height 19
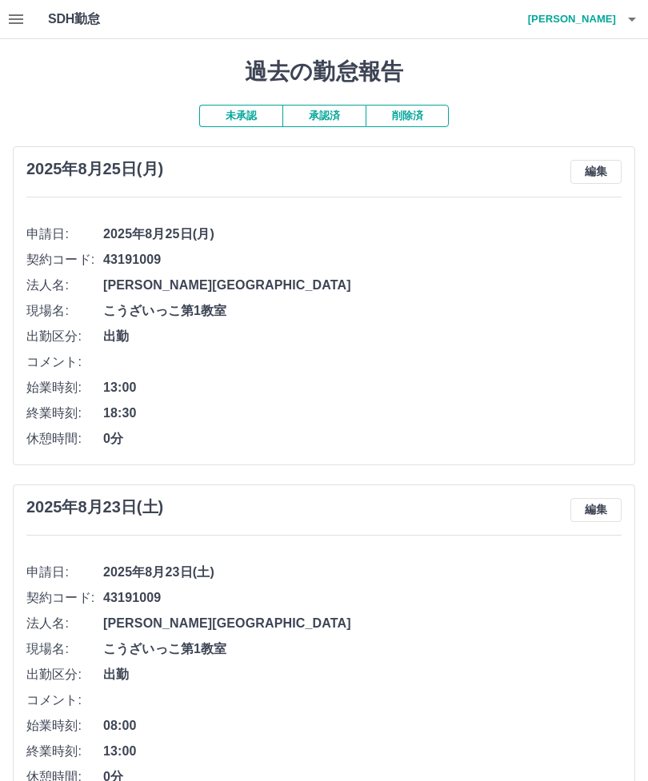
click at [591, 26] on h4 "伏見　邦子" at bounding box center [568, 19] width 96 height 38
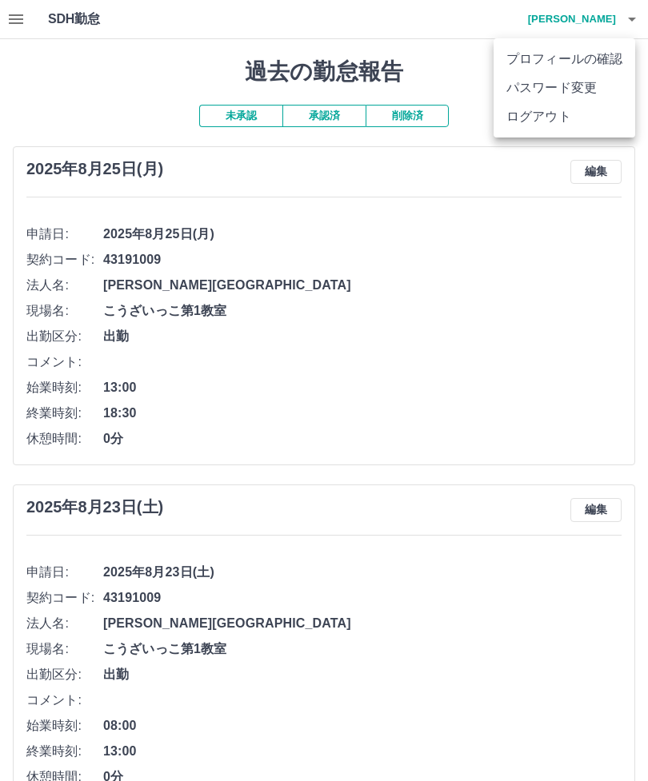
click at [558, 126] on li "ログアウト" at bounding box center [564, 116] width 142 height 29
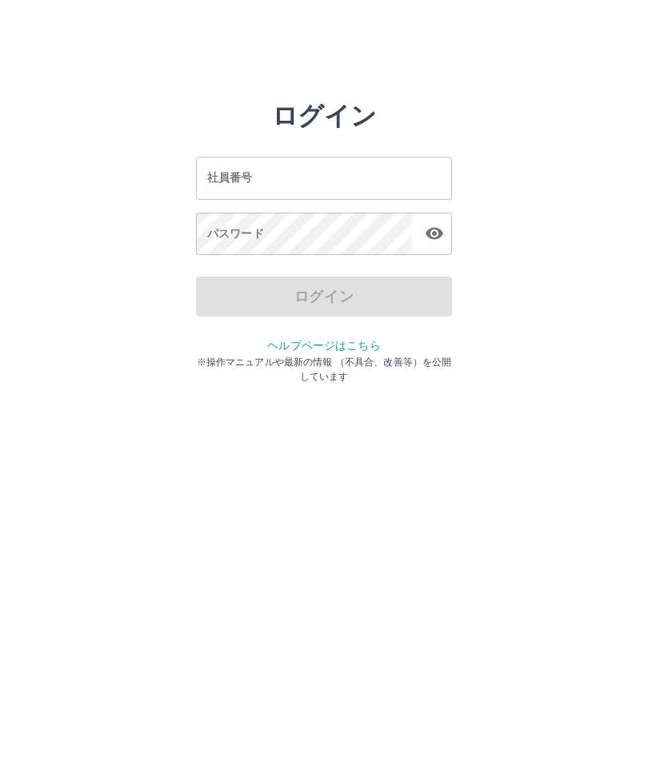
click at [317, 198] on input "社員番号" at bounding box center [324, 178] width 256 height 42
type input "*******"
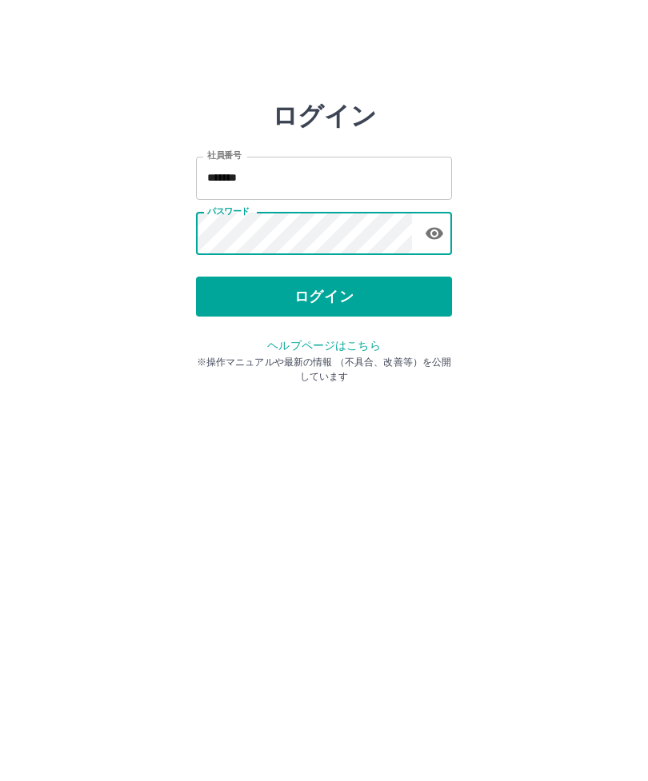
click at [339, 298] on button "ログイン" at bounding box center [324, 297] width 256 height 40
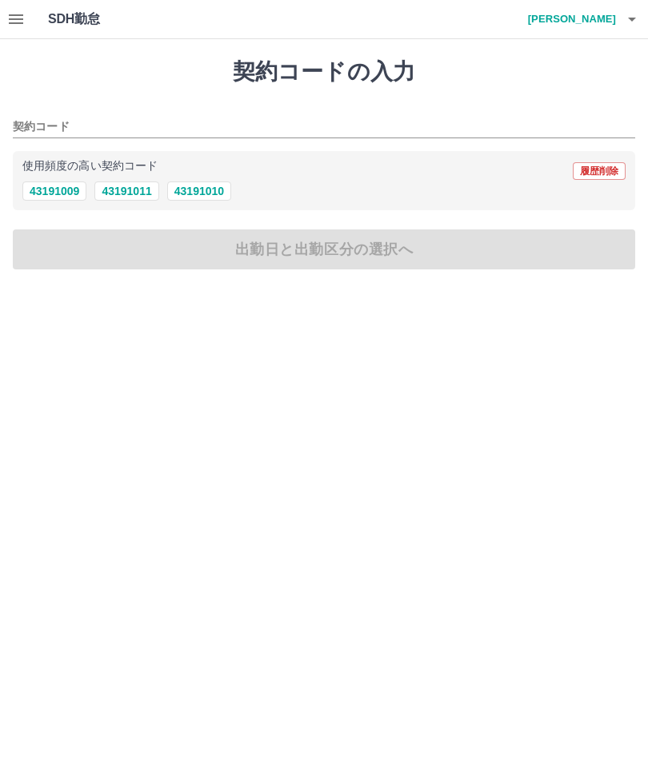
click at [28, 10] on button "button" at bounding box center [16, 19] width 32 height 38
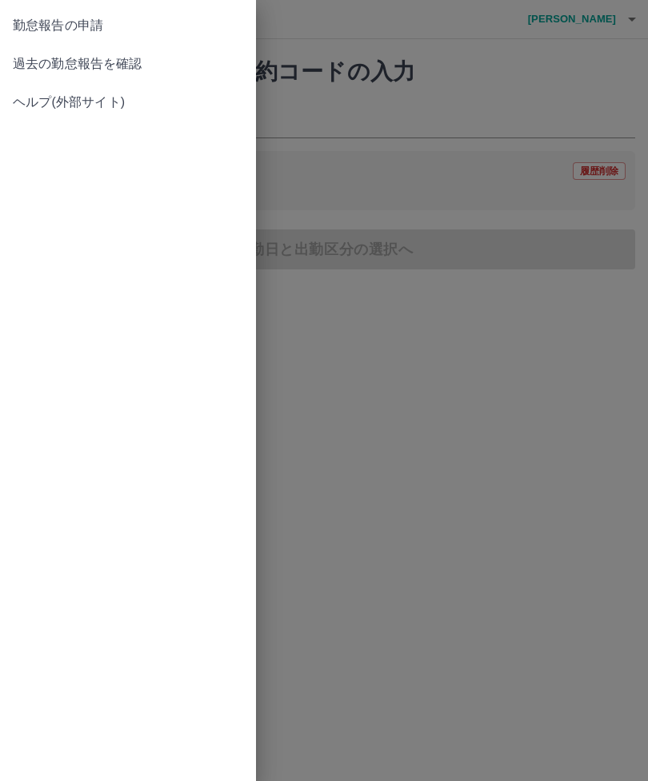
click at [129, 65] on span "過去の勤怠報告を確認" at bounding box center [128, 63] width 230 height 19
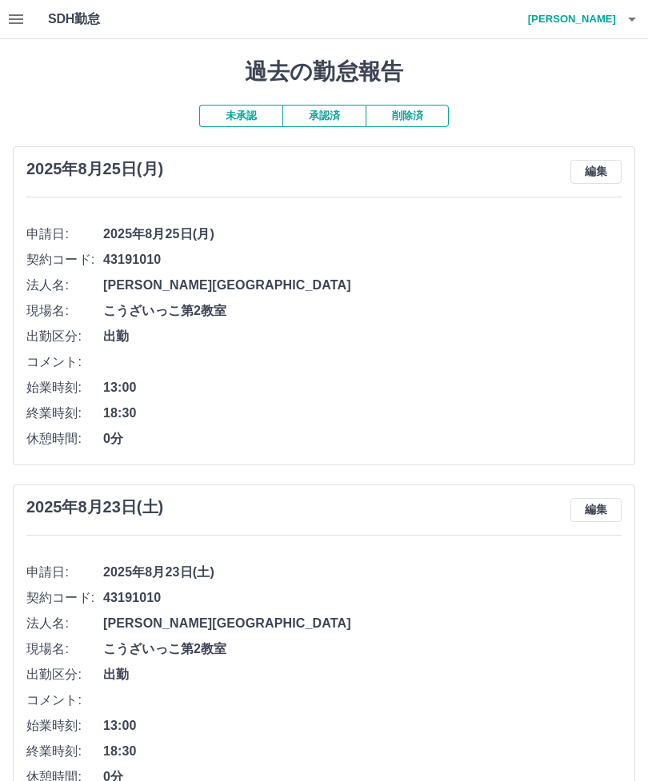
click at [597, 19] on h4 "高嶋　有岐子" at bounding box center [568, 19] width 96 height 38
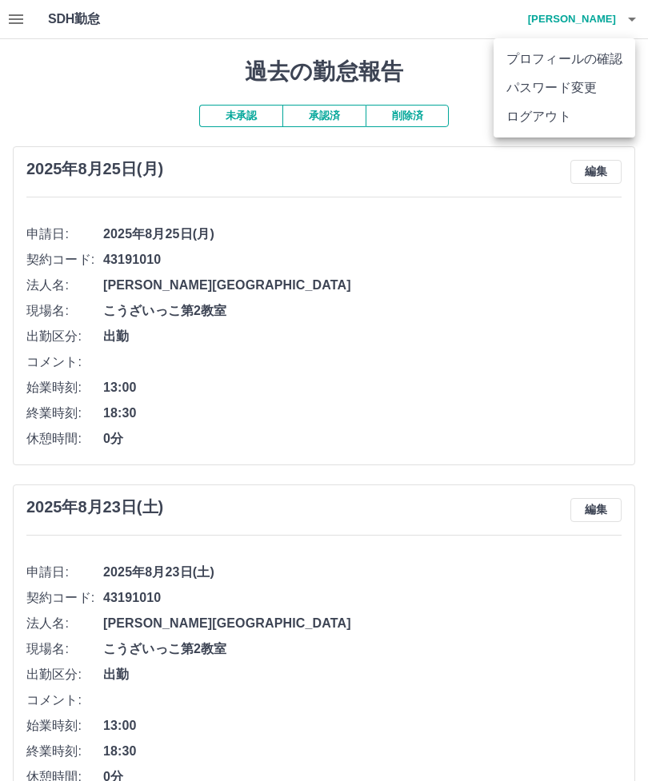
click at [556, 115] on li "ログアウト" at bounding box center [564, 116] width 142 height 29
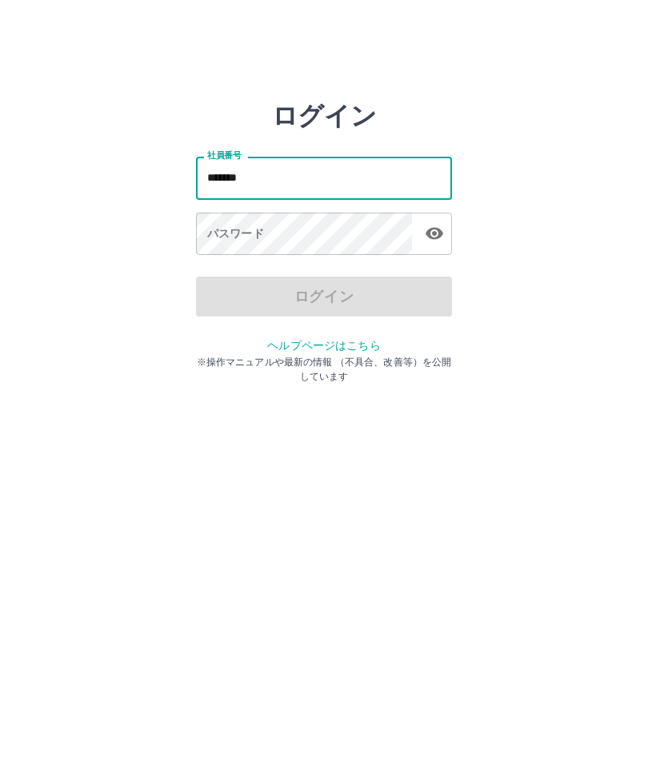
type input "*******"
click at [227, 231] on div "パスワード パスワード" at bounding box center [324, 235] width 256 height 45
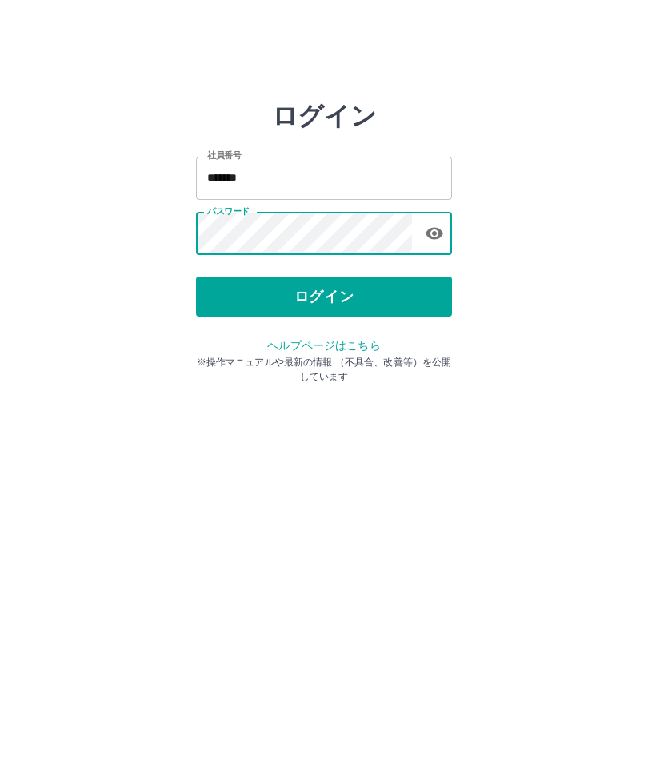
click at [336, 300] on button "ログイン" at bounding box center [324, 297] width 256 height 40
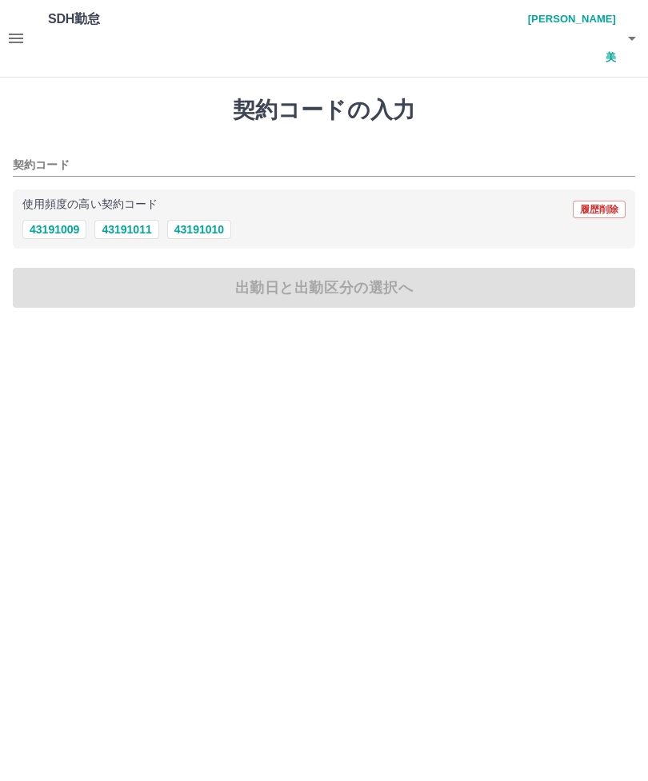
click at [22, 34] on icon "button" at bounding box center [16, 39] width 14 height 10
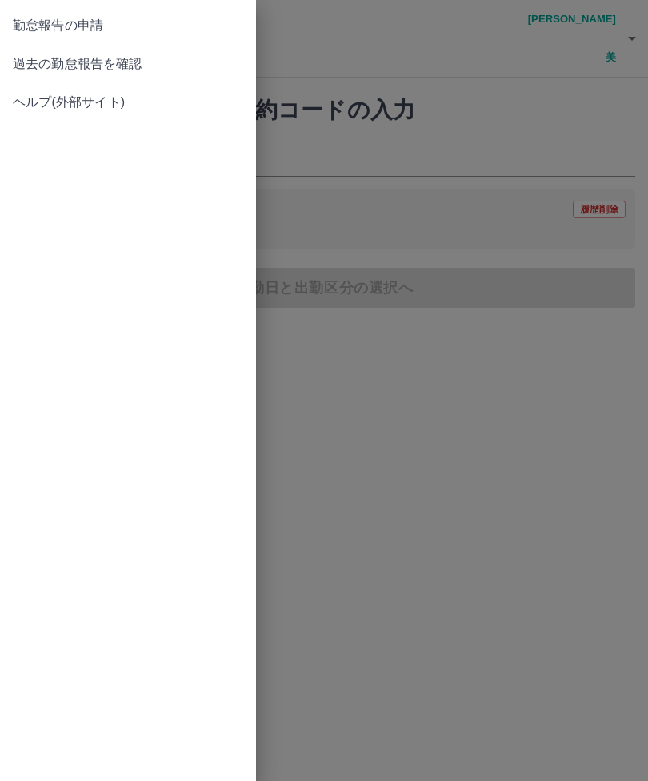
click at [134, 60] on span "過去の勤怠報告を確認" at bounding box center [128, 63] width 230 height 19
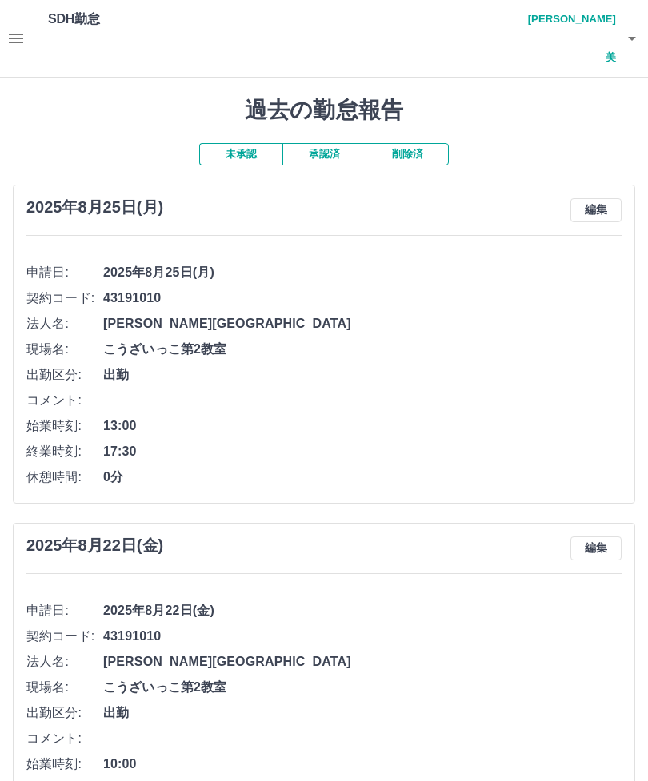
click at [581, 24] on h4 "合田　真納美" at bounding box center [568, 38] width 96 height 77
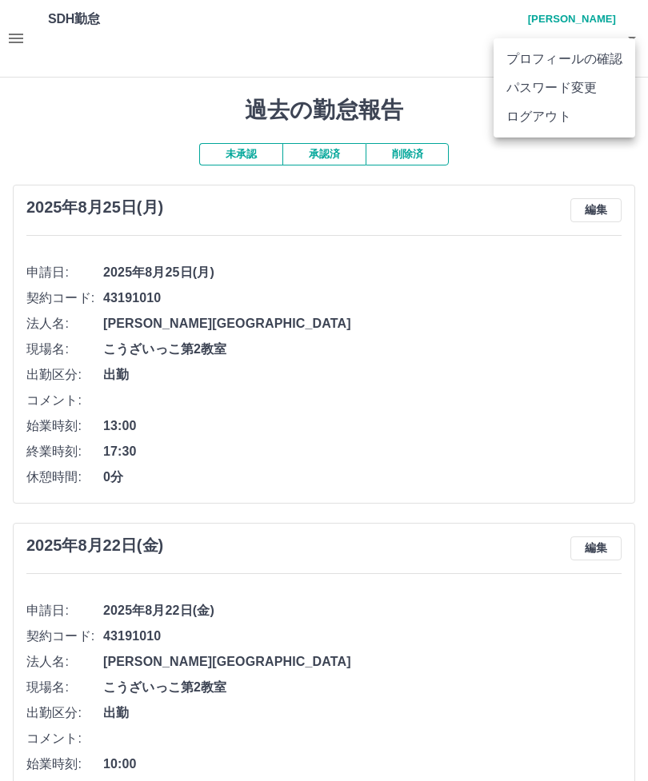
click at [530, 130] on li "ログアウト" at bounding box center [564, 116] width 142 height 29
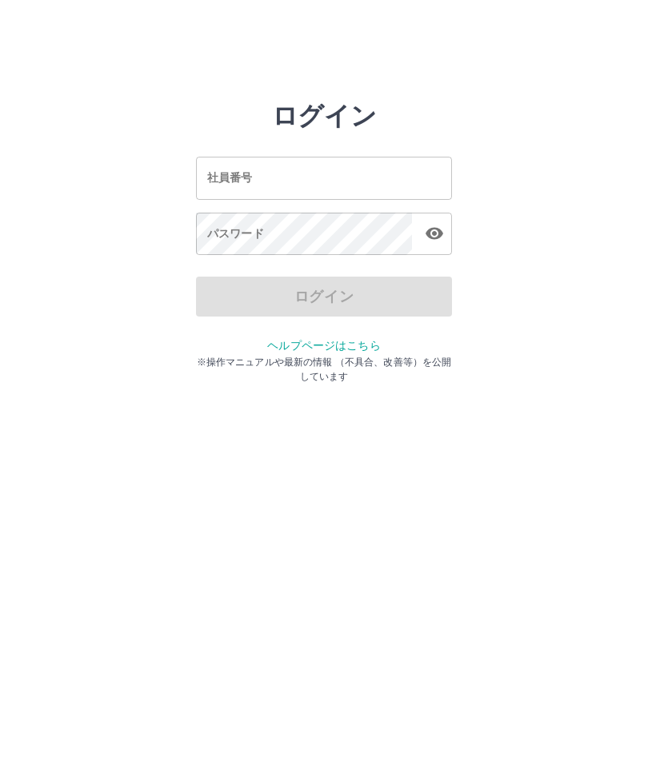
click at [317, 178] on input "社員番号" at bounding box center [324, 178] width 256 height 42
type input "*******"
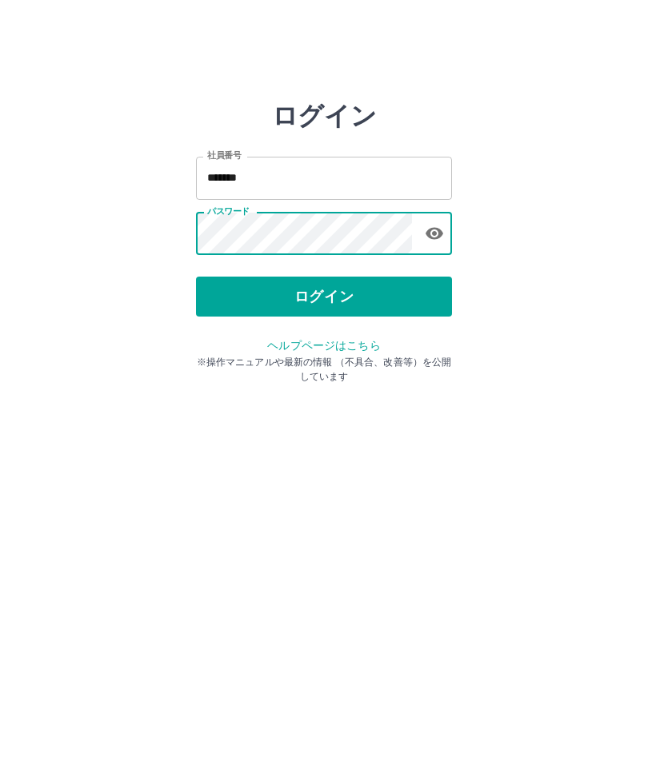
click at [345, 301] on button "ログイン" at bounding box center [324, 297] width 256 height 40
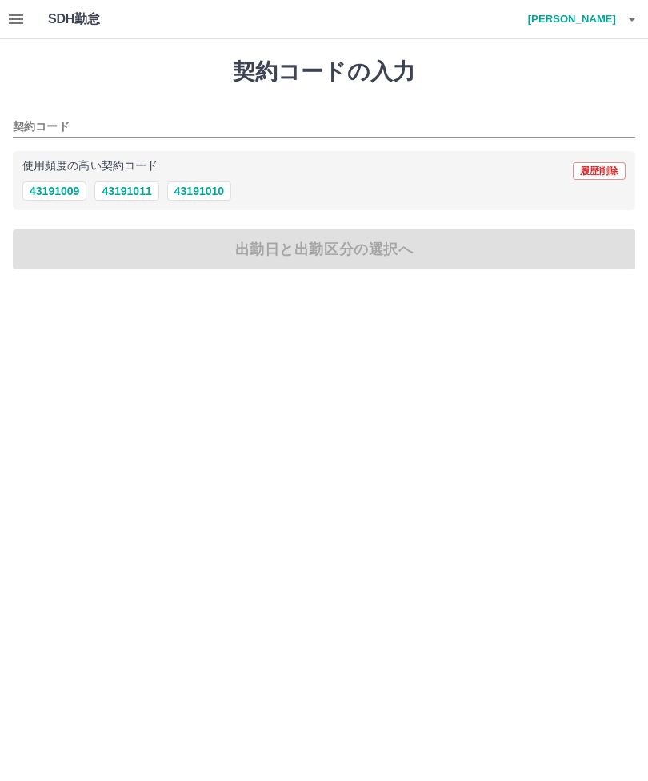
click at [26, 14] on button "button" at bounding box center [16, 19] width 32 height 38
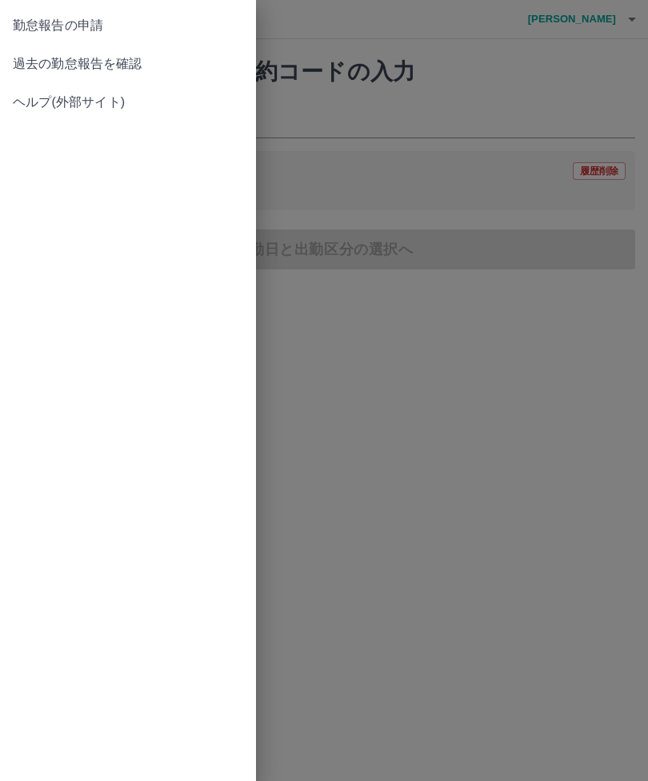
click at [107, 70] on span "過去の勤怠報告を確認" at bounding box center [128, 63] width 230 height 19
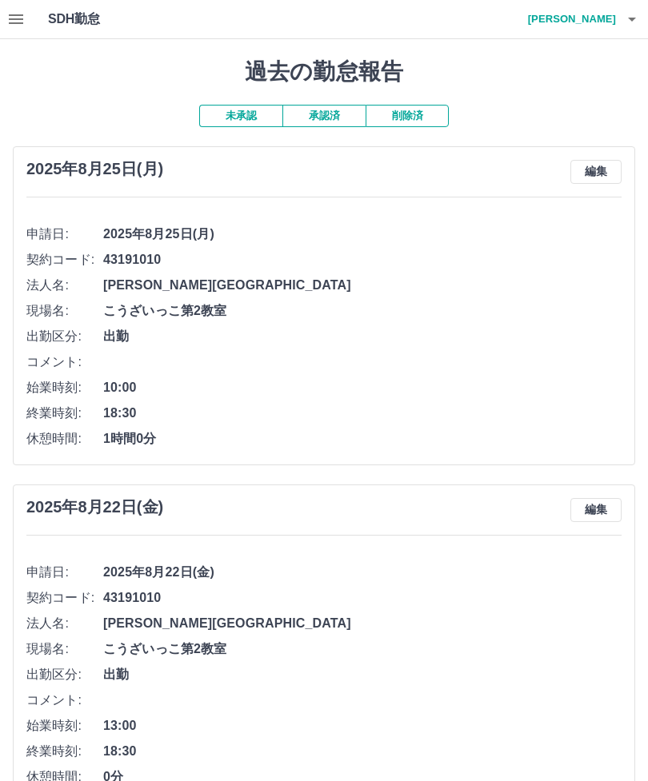
click at [595, 20] on h4 "長尾　洋子" at bounding box center [568, 19] width 96 height 38
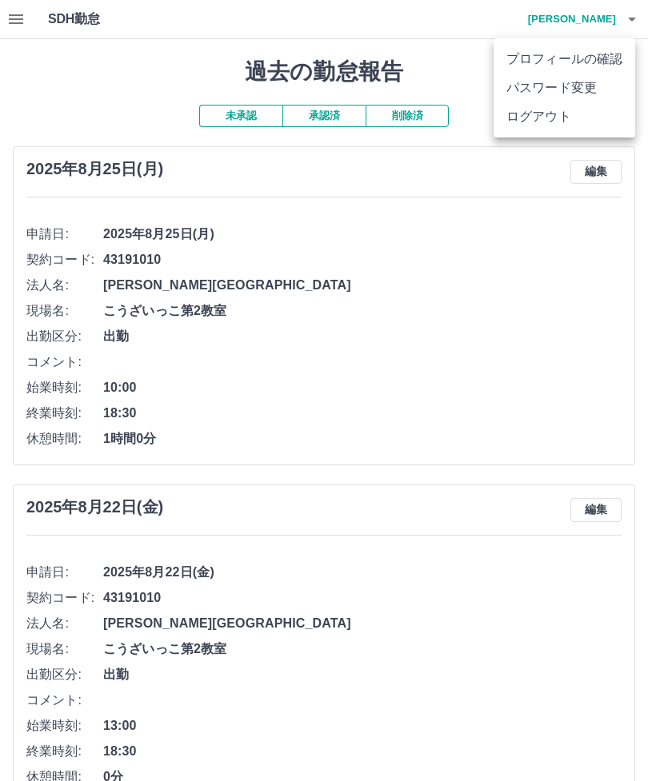
click at [551, 119] on li "ログアウト" at bounding box center [564, 116] width 142 height 29
